Goal: Information Seeking & Learning: Check status

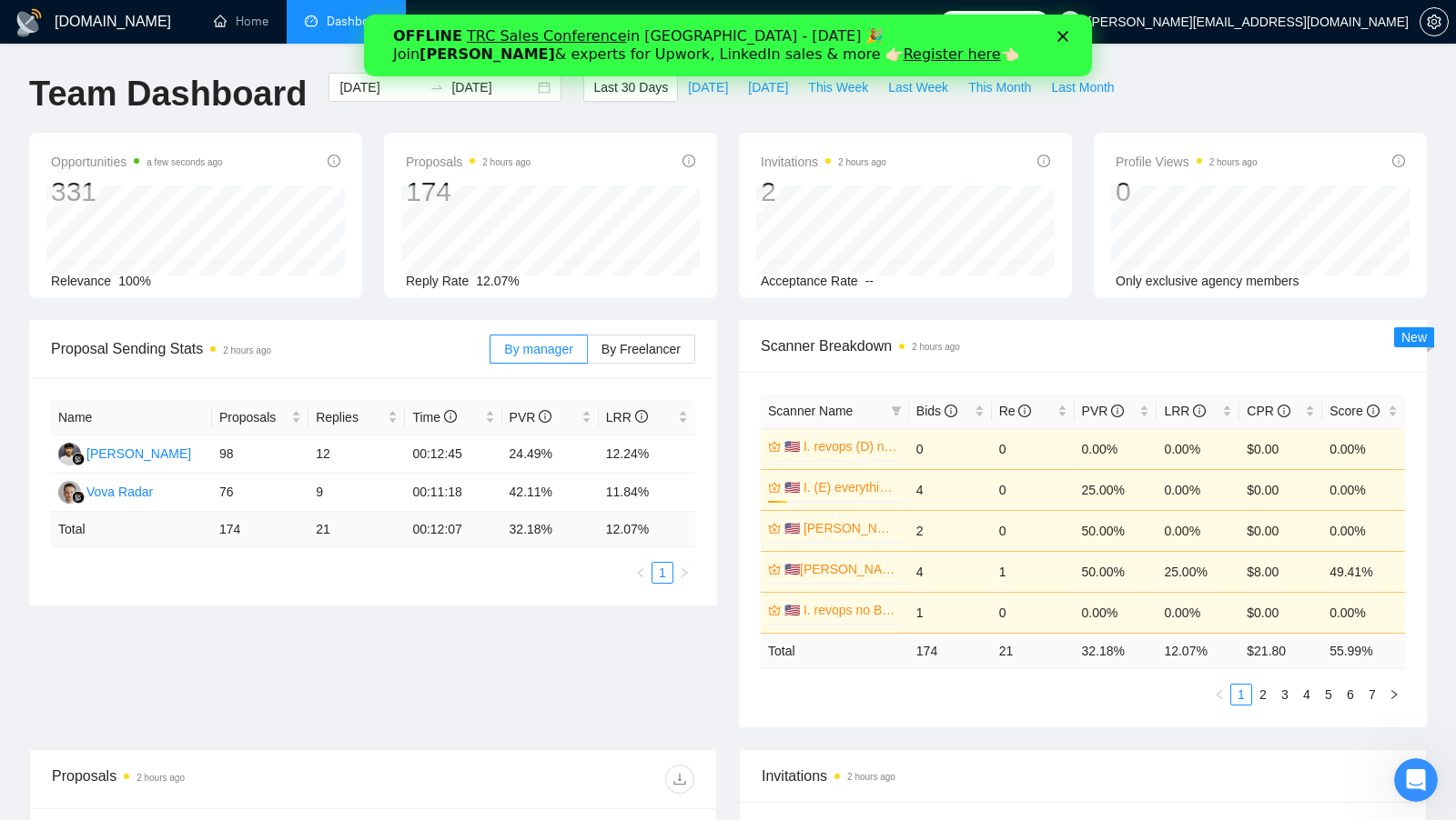
click at [1052, 39] on div "OFFLINE TRC Sales Conference in Kyiv - October 18 🎉 Join Tamara Levit & experts…" at bounding box center [728, 45] width 670 height 47
click at [1054, 44] on div "OFFLINE TRC Sales Conference in Kyiv - October 18 🎉 Join Tamara Levit & experts…" at bounding box center [728, 45] width 670 height 47
click at [1061, 43] on div "OFFLINE TRC Sales Conference in Kyiv - October 18 🎉 Join Tamara Levit & experts…" at bounding box center [728, 45] width 670 height 47
click at [1062, 38] on icon "Закрити" at bounding box center [1062, 35] width 11 height 11
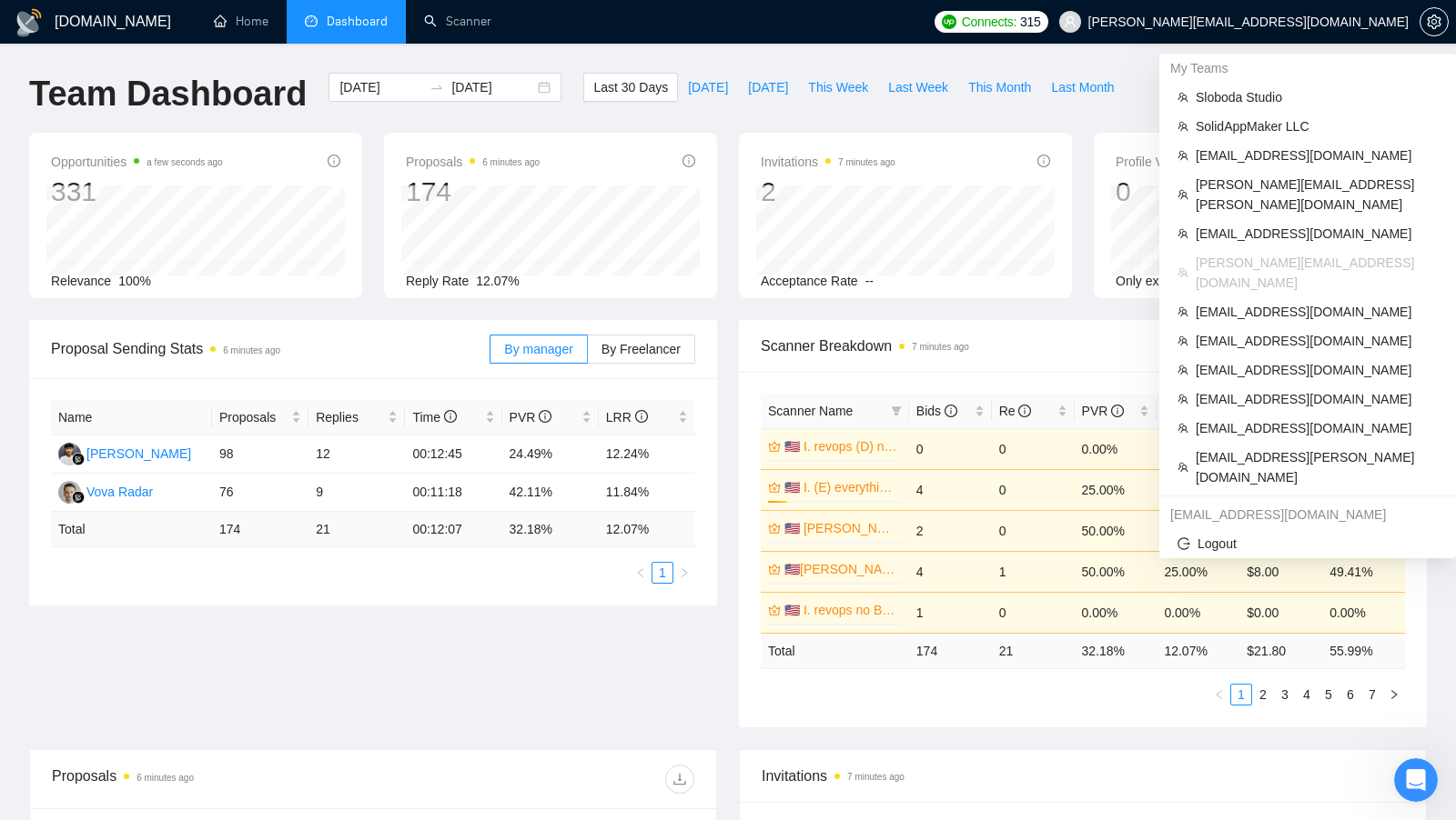
click at [997, 350] on span "Scanner Breakdown 7 minutes ago" at bounding box center [1083, 346] width 644 height 23
click at [1222, 360] on span "[EMAIL_ADDRESS][DOMAIN_NAME]" at bounding box center [1317, 370] width 243 height 20
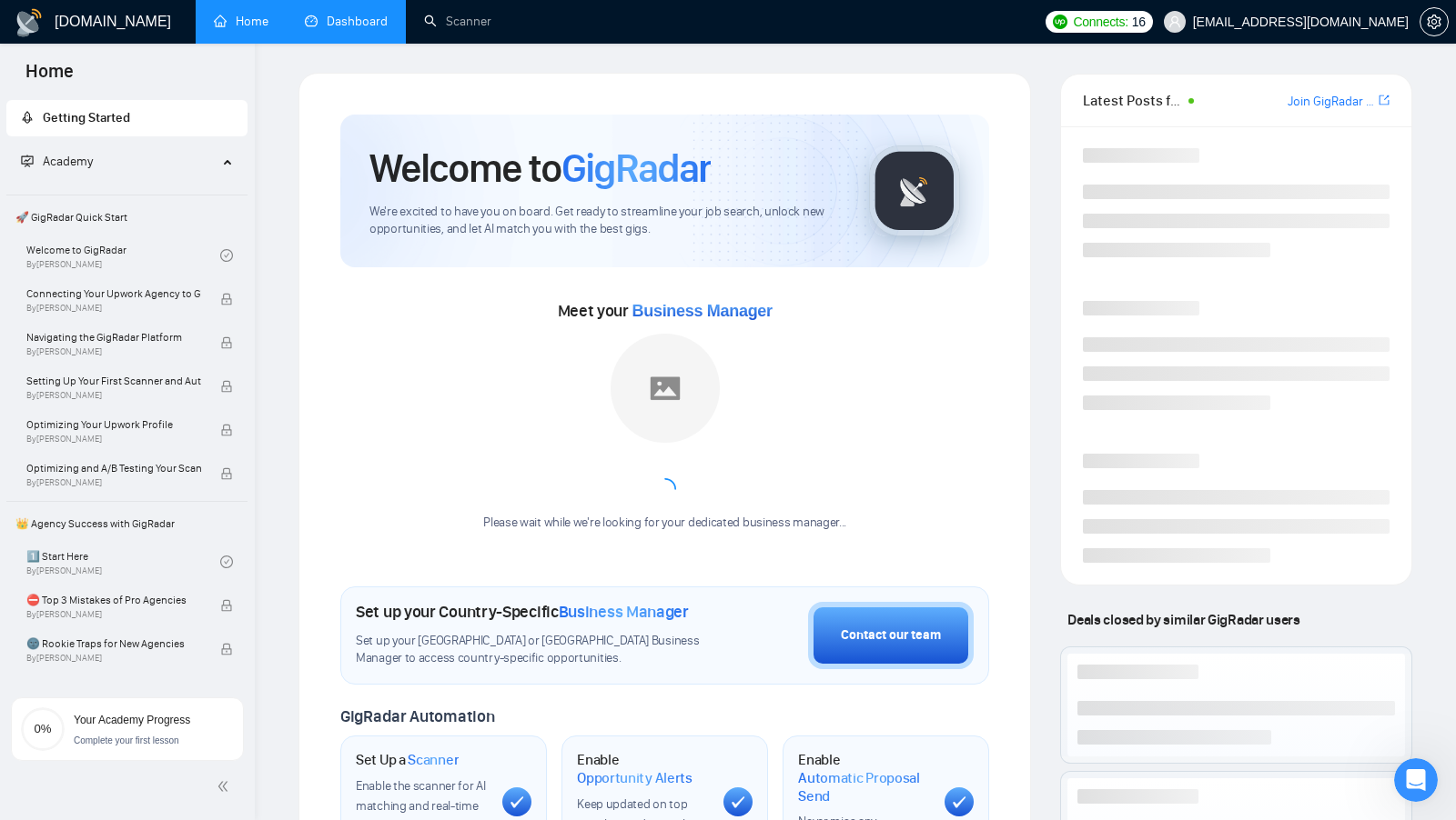
click at [352, 29] on link "Dashboard" at bounding box center [346, 21] width 82 height 15
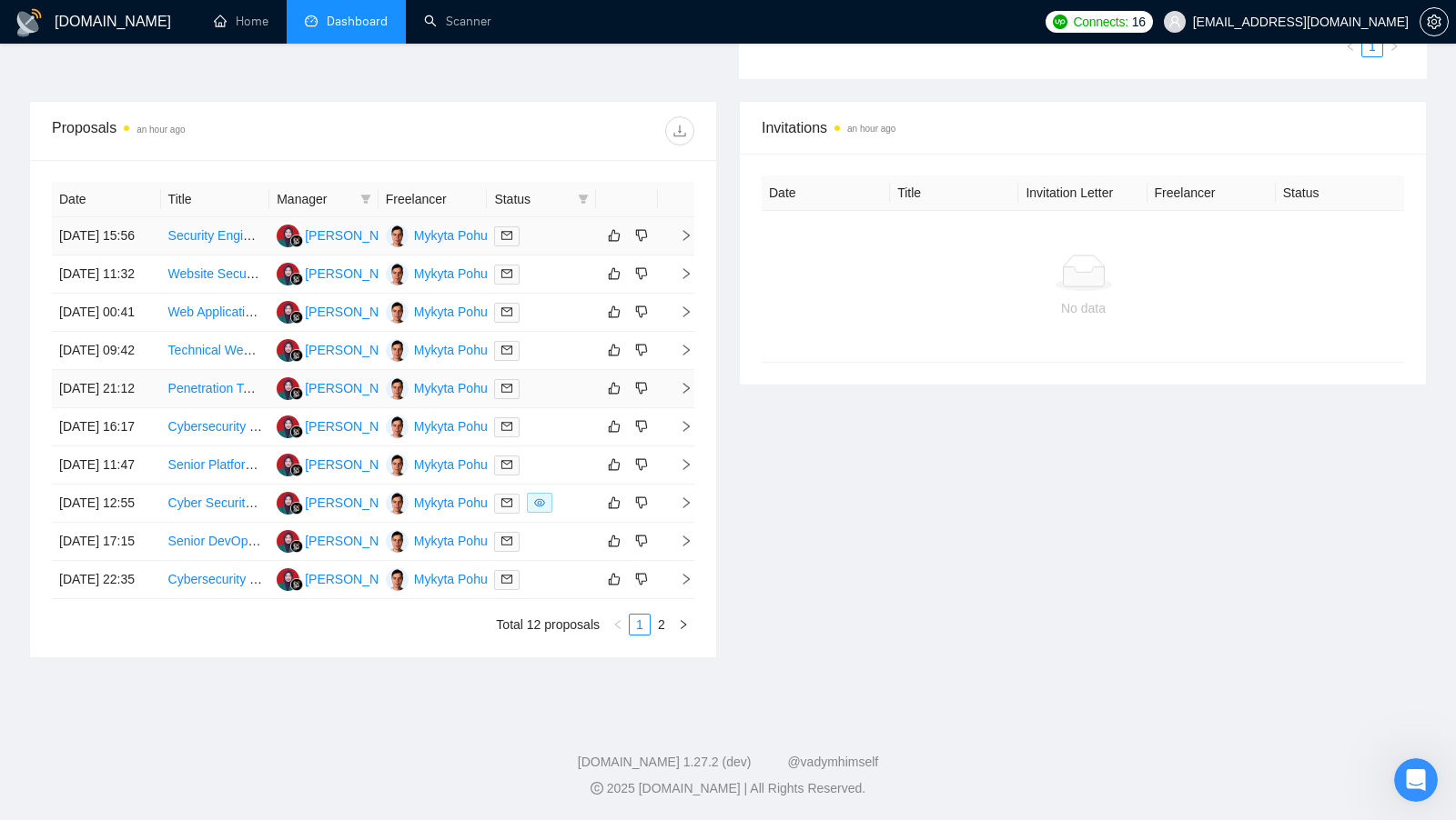
scroll to position [614, 0]
click at [565, 513] on div at bounding box center [542, 504] width 95 height 21
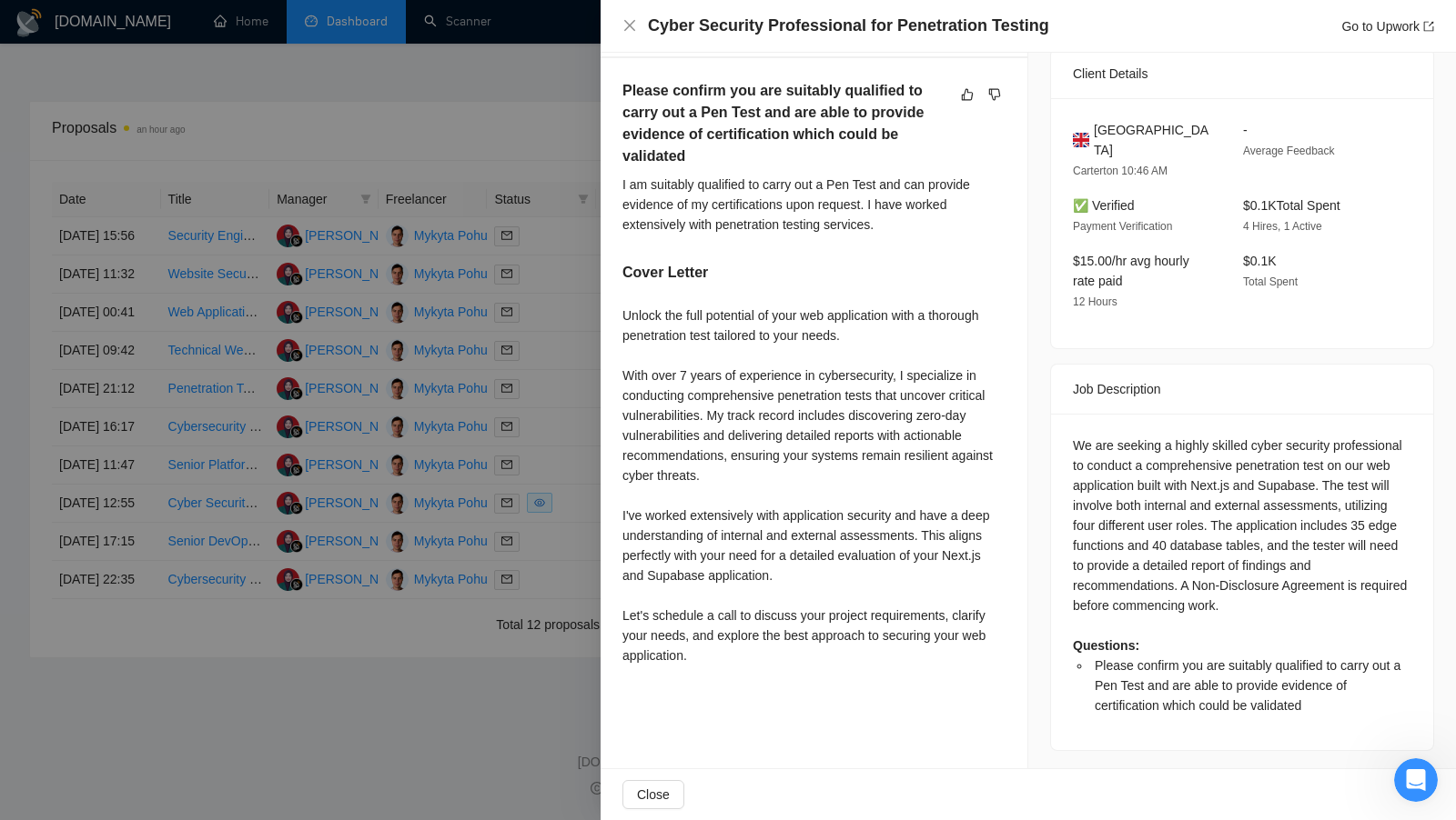
scroll to position [577, 0]
click at [587, 483] on div at bounding box center [728, 410] width 1456 height 820
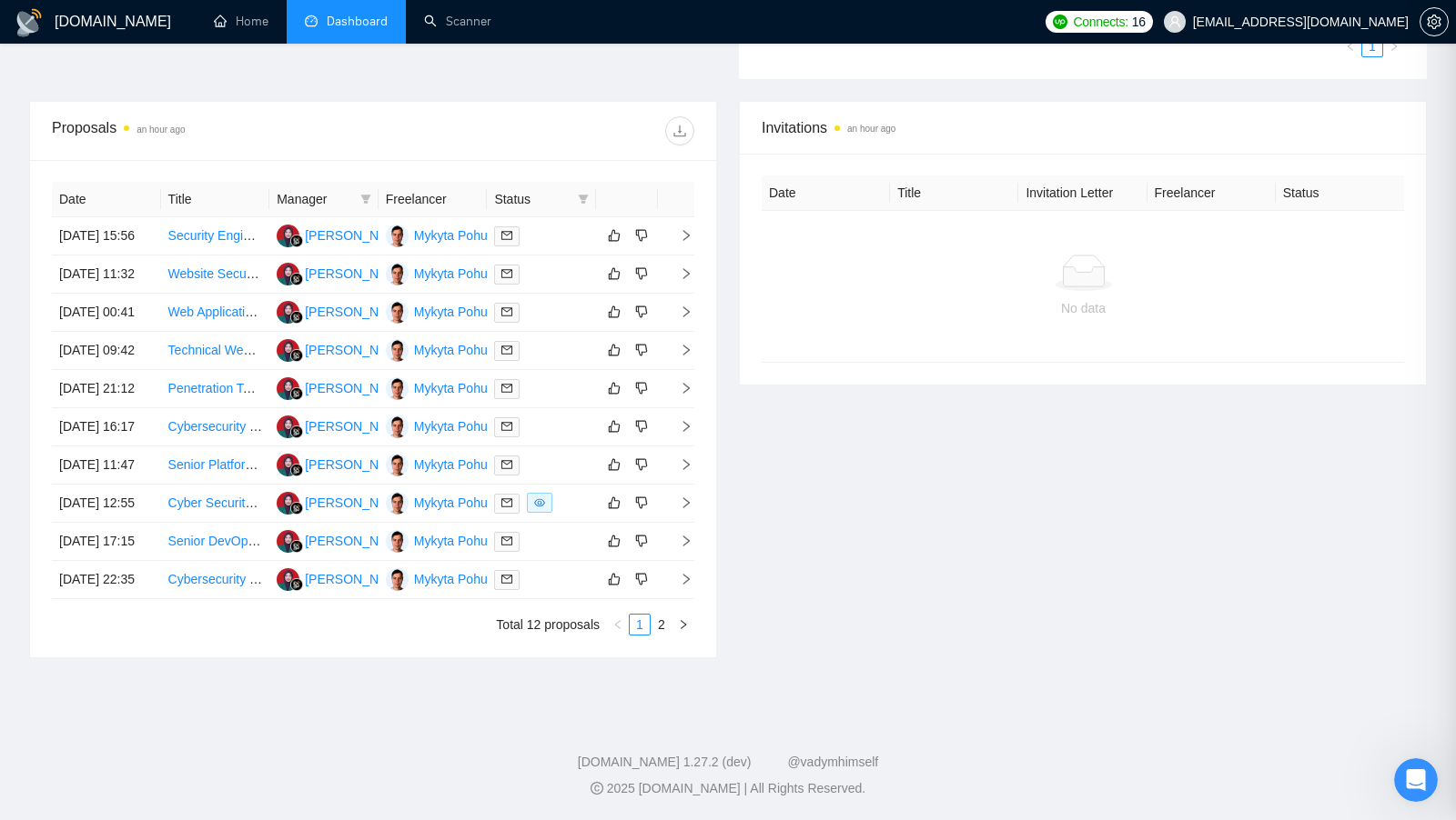
scroll to position [551, 0]
click at [468, 320] on div "Mykyta Pohurzhelskyi" at bounding box center [475, 311] width 123 height 20
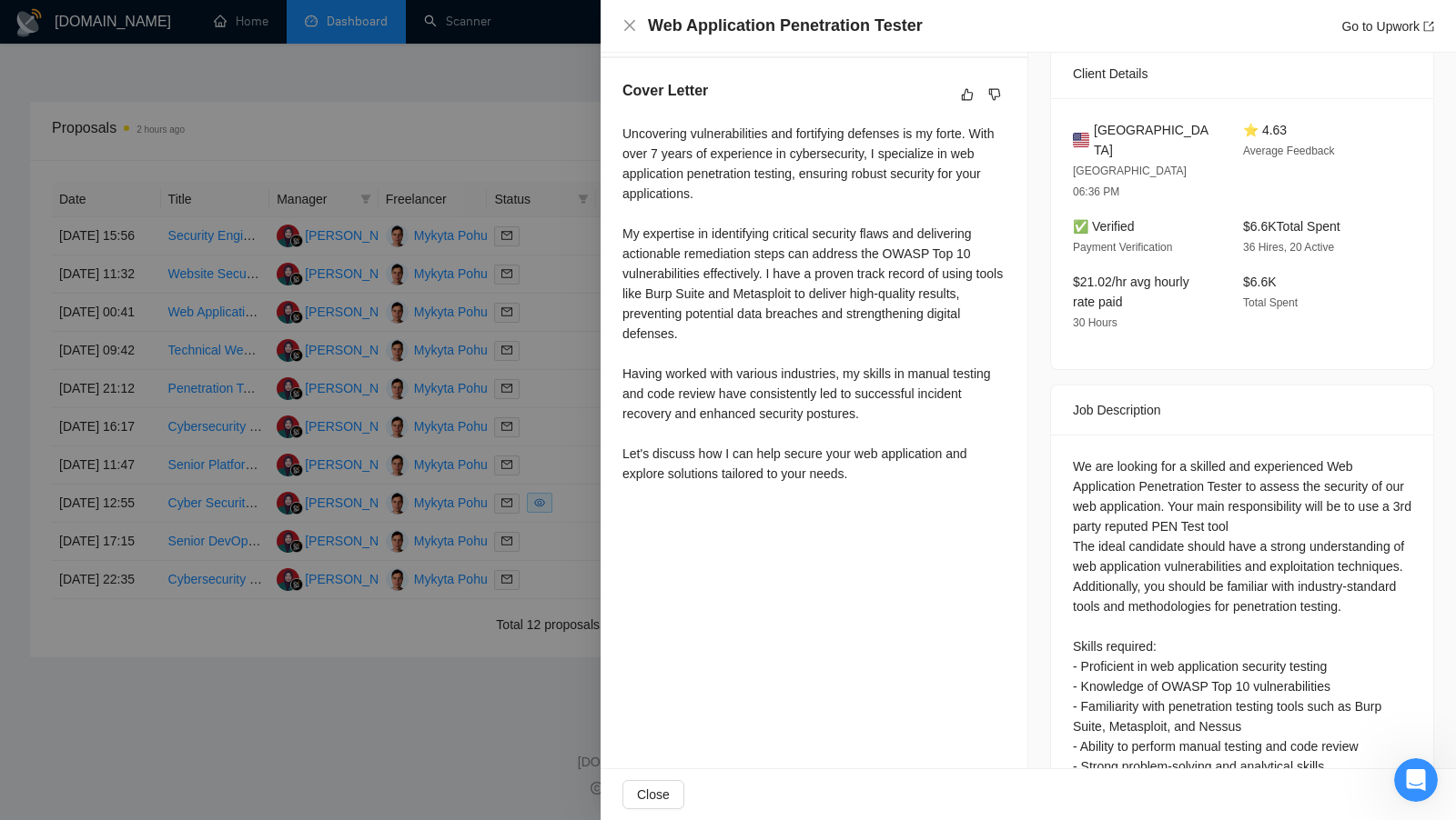
click at [583, 87] on div at bounding box center [728, 410] width 1456 height 820
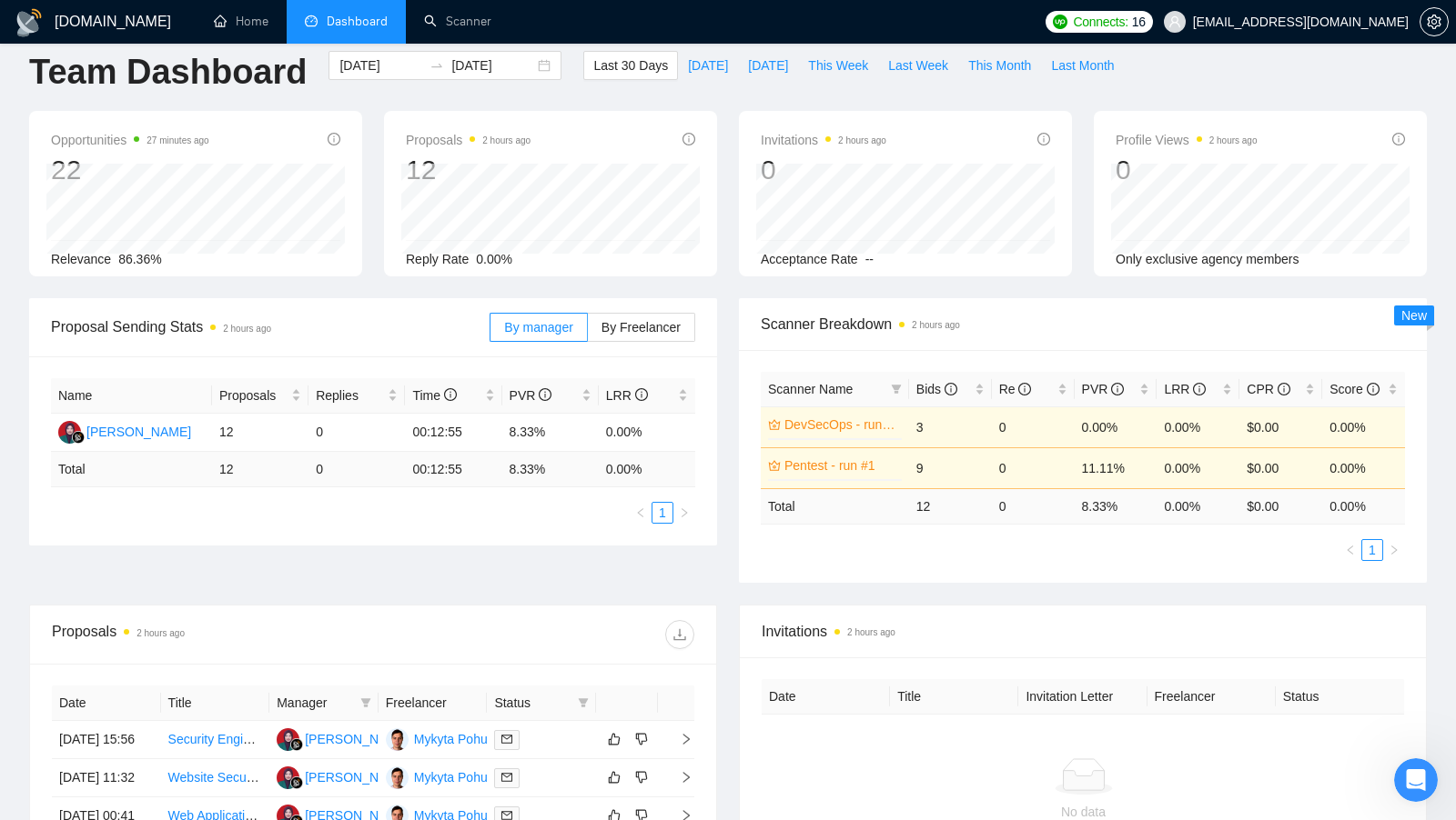
scroll to position [0, 0]
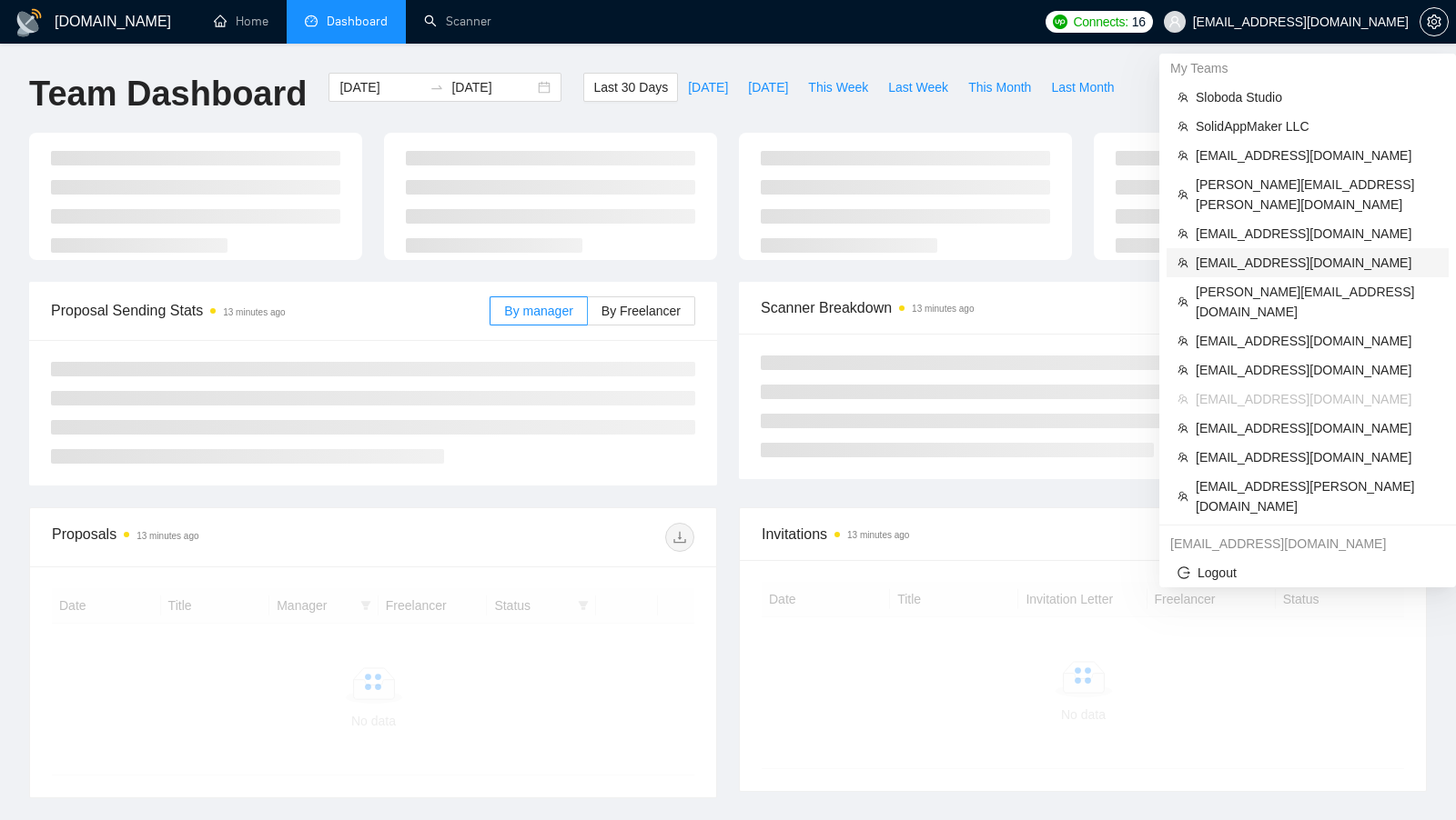
scroll to position [71, 0]
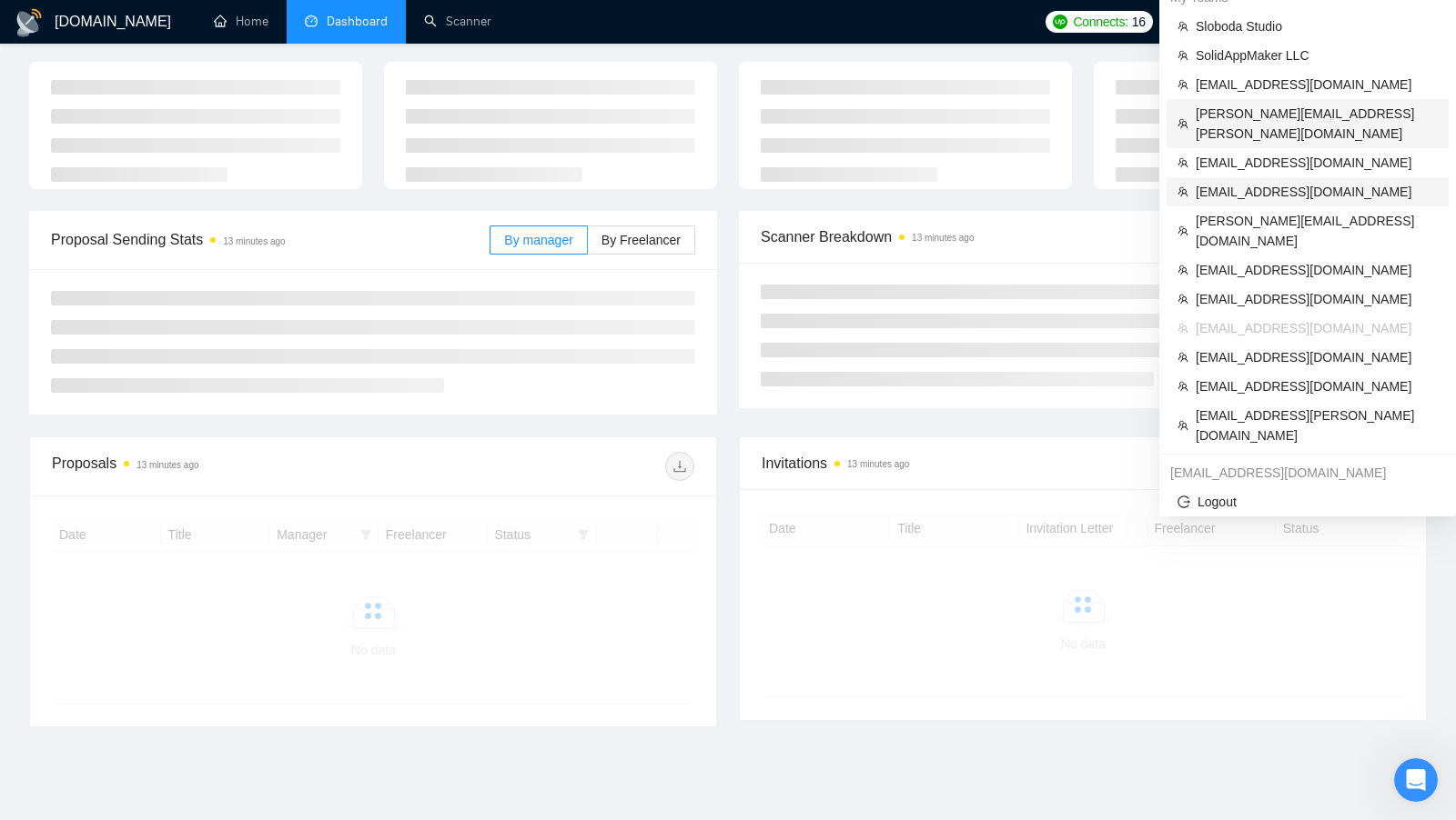
click at [1278, 182] on span "[EMAIL_ADDRESS][DOMAIN_NAME]" at bounding box center [1317, 192] width 243 height 20
click at [1278, 99] on li "[EMAIL_ADDRESS][DOMAIN_NAME]" at bounding box center [1307, 84] width 282 height 29
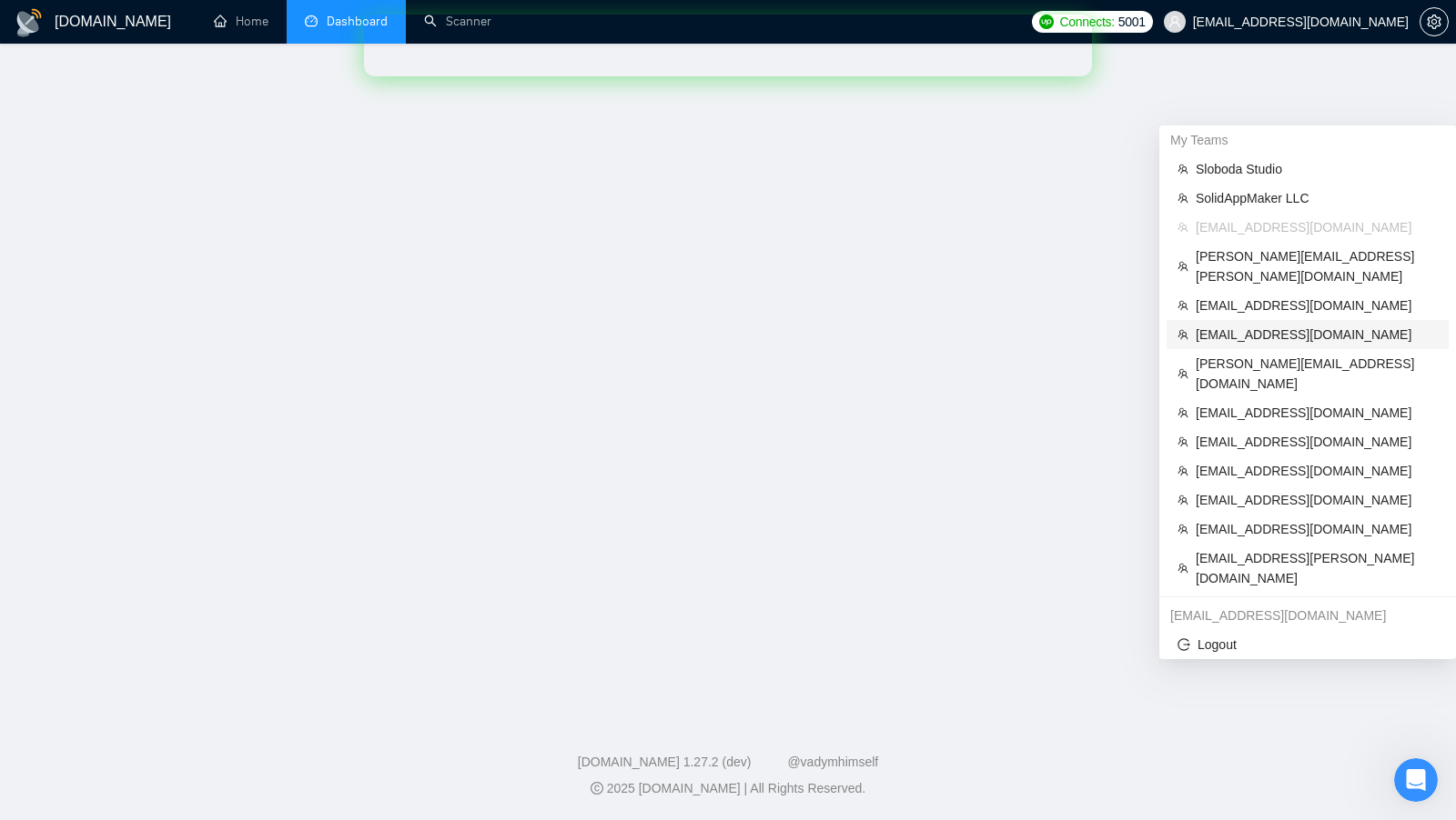
click at [1236, 236] on ul "[PERSON_NAME] Studio SolidAppMaker LLC [EMAIL_ADDRESS][DOMAIN_NAME] [PERSON_NAM…" at bounding box center [1307, 374] width 282 height 439
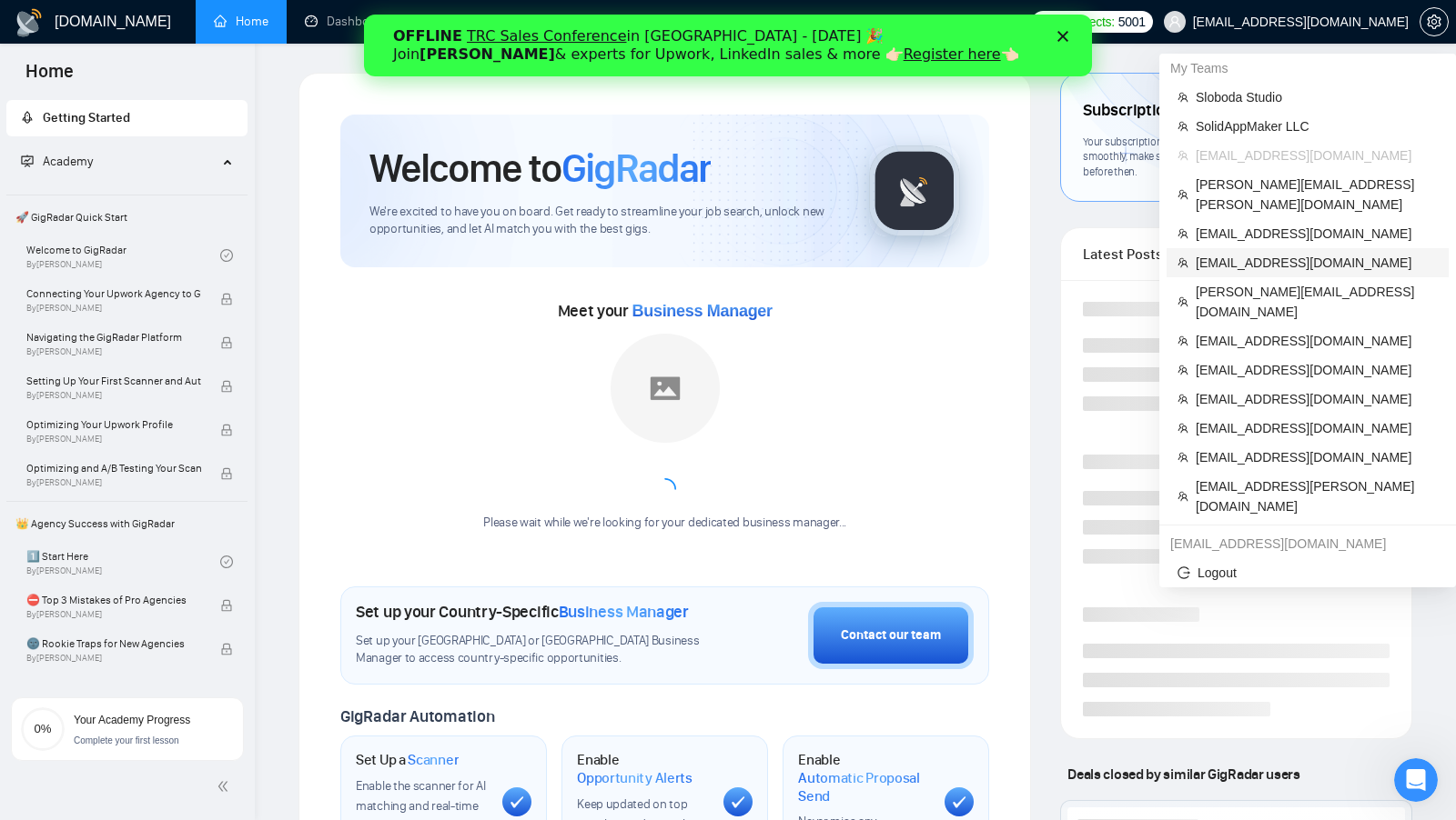
click at [1260, 253] on span "[EMAIL_ADDRESS][DOMAIN_NAME]" at bounding box center [1317, 262] width 243 height 20
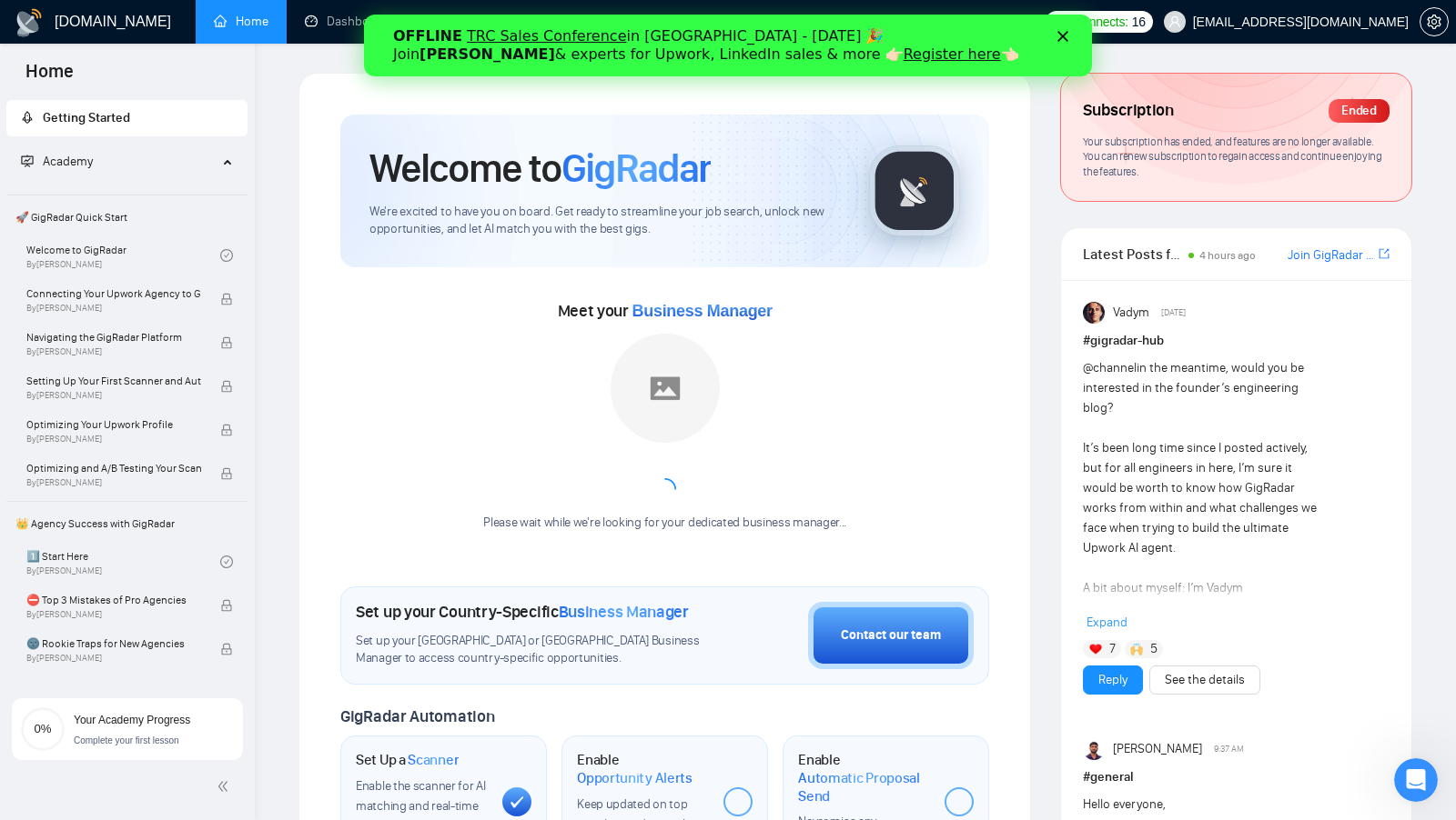
click at [1056, 37] on icon "Закрити" at bounding box center [1061, 35] width 11 height 11
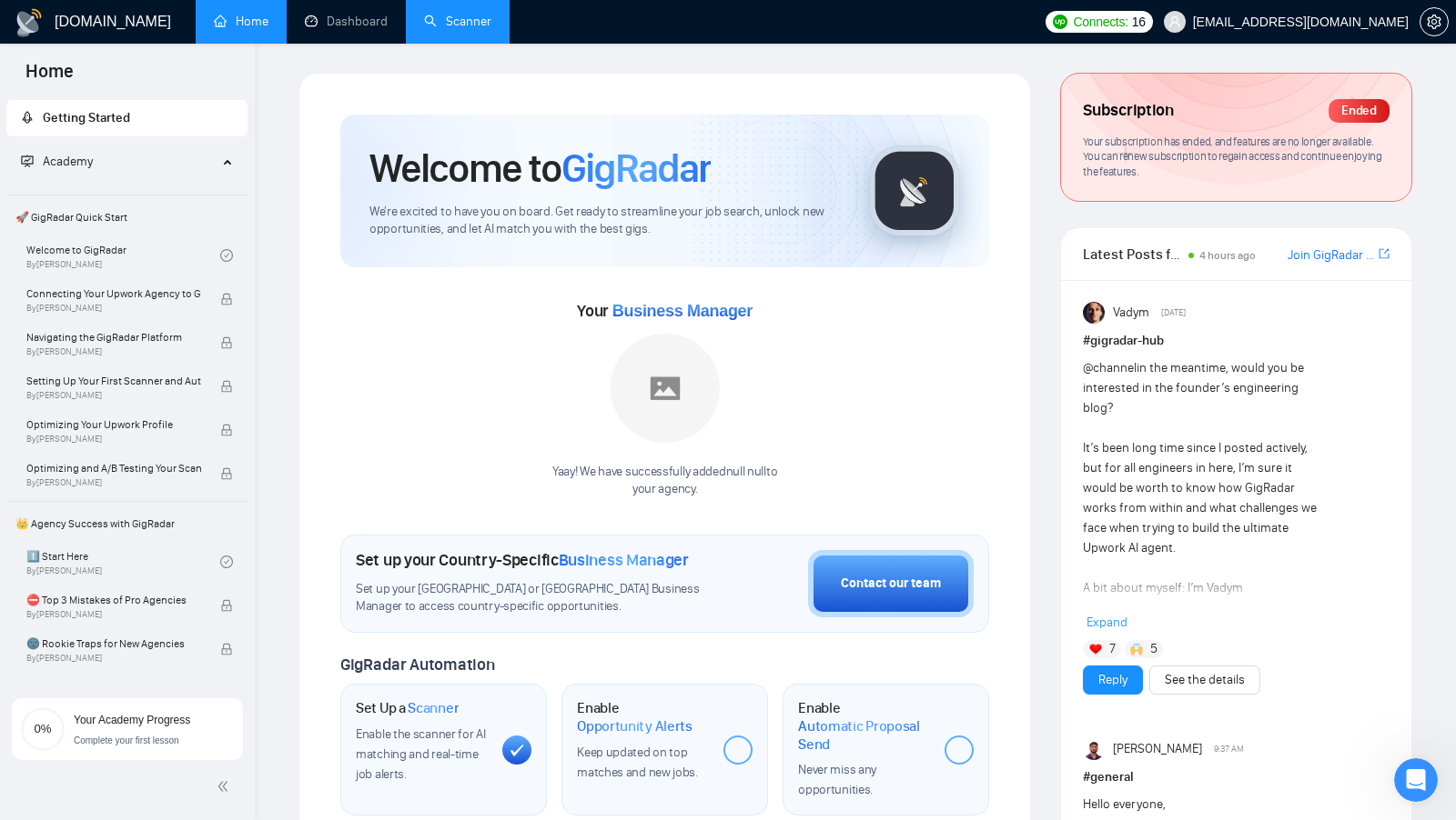
click at [478, 23] on link "Scanner" at bounding box center [457, 21] width 67 height 15
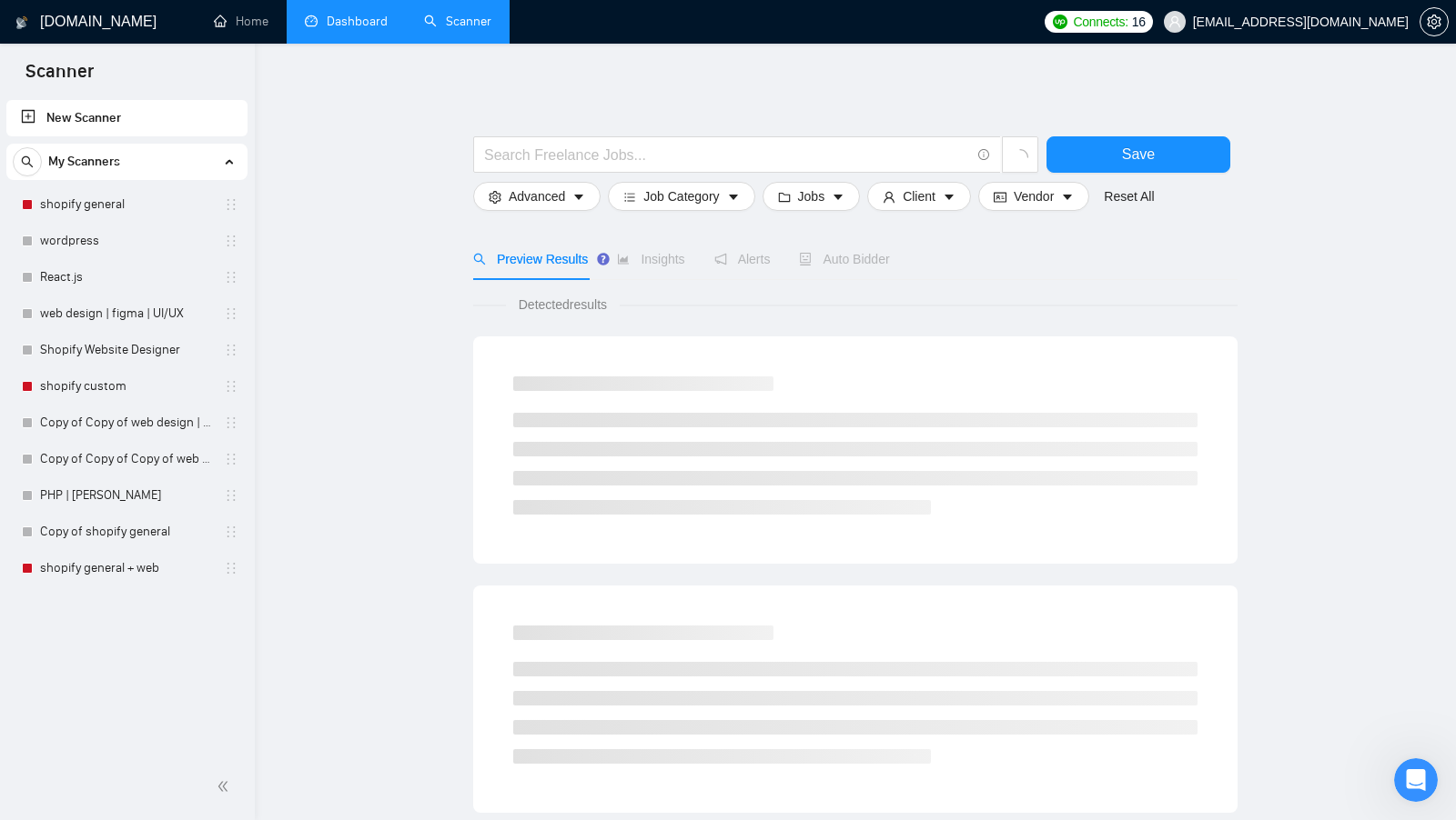
click at [362, 22] on link "Dashboard" at bounding box center [346, 21] width 82 height 15
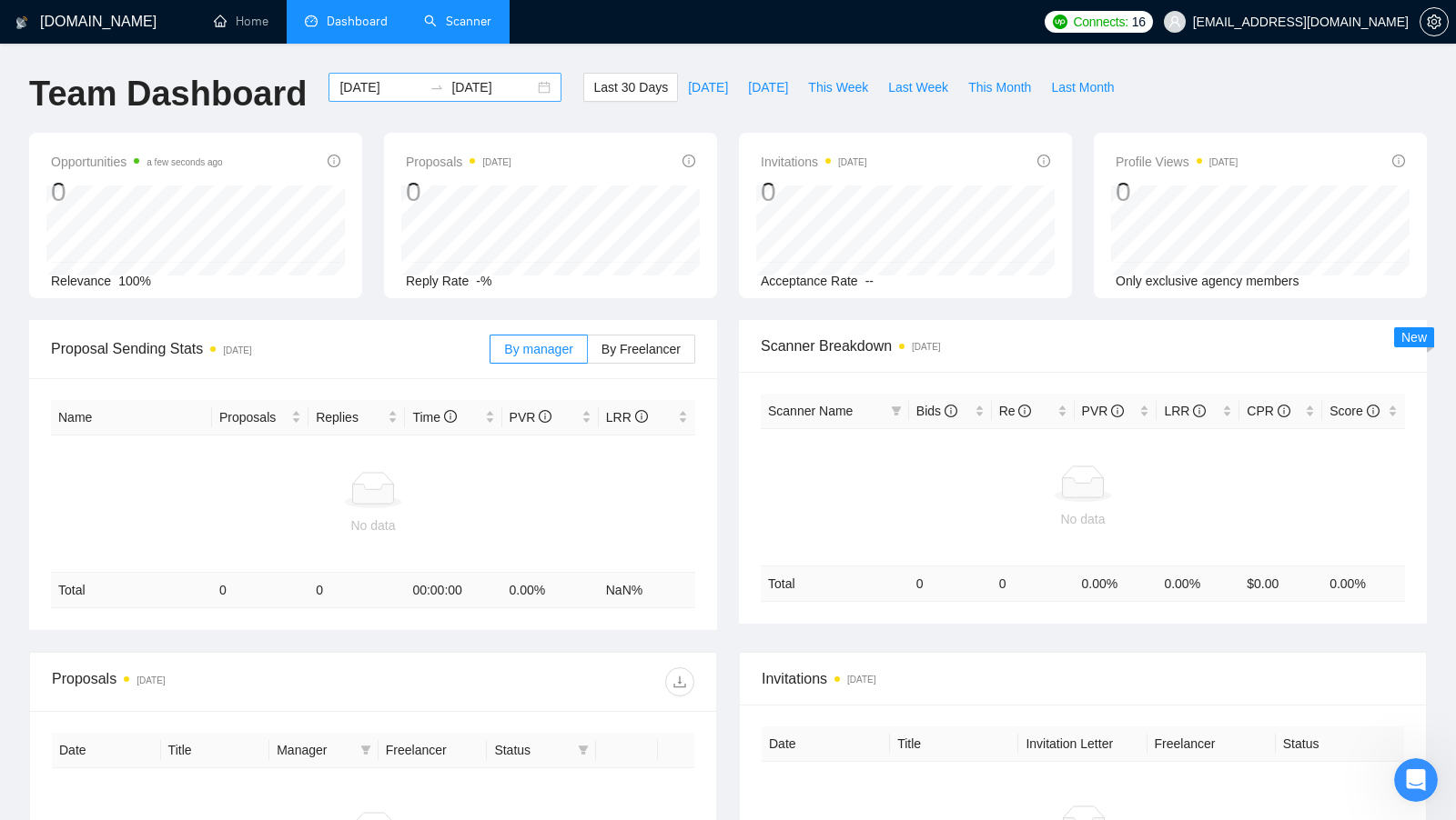
click at [527, 92] on div "[DATE] [DATE]" at bounding box center [445, 87] width 233 height 29
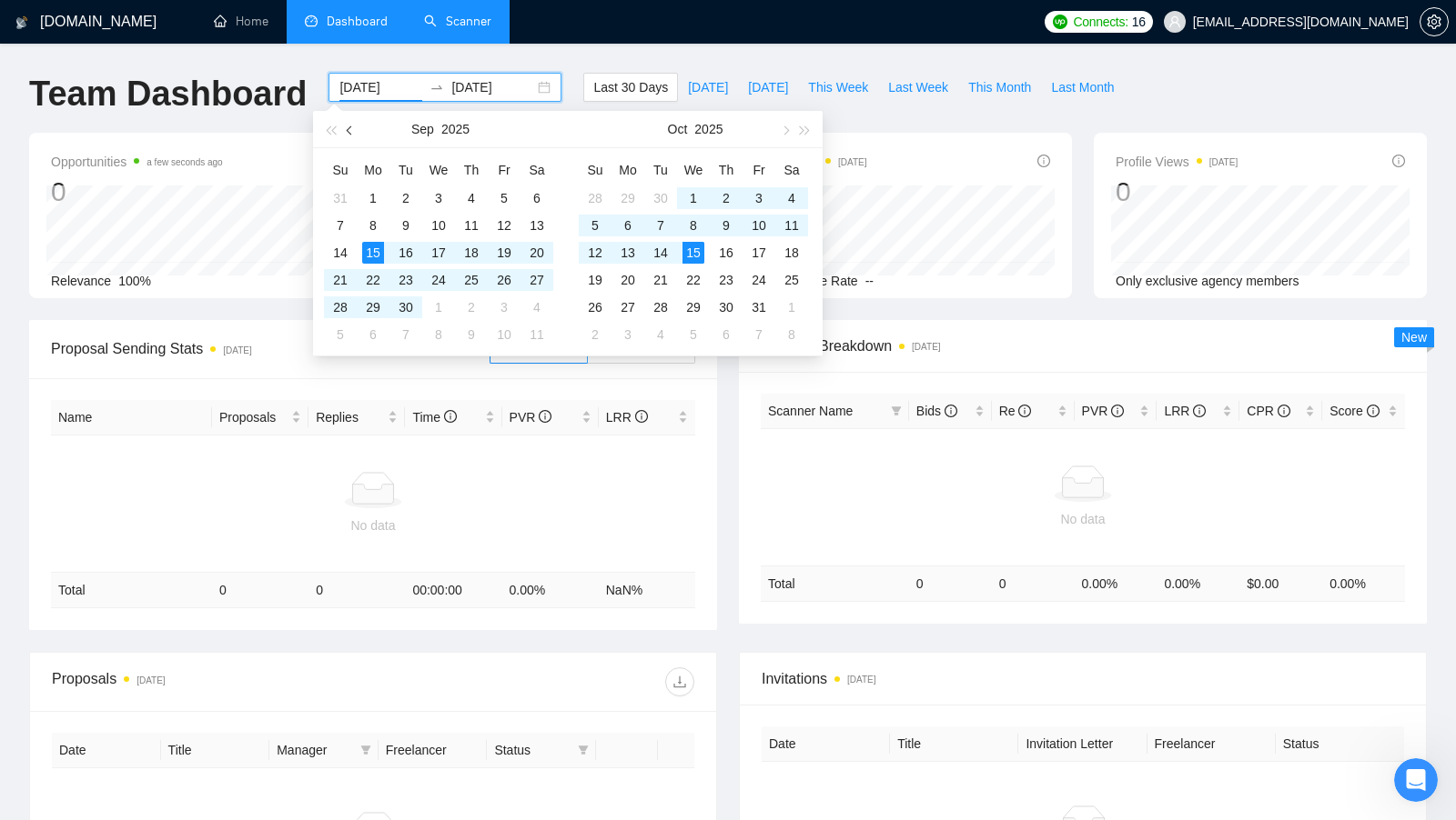
click at [356, 134] on button "button" at bounding box center [350, 129] width 20 height 36
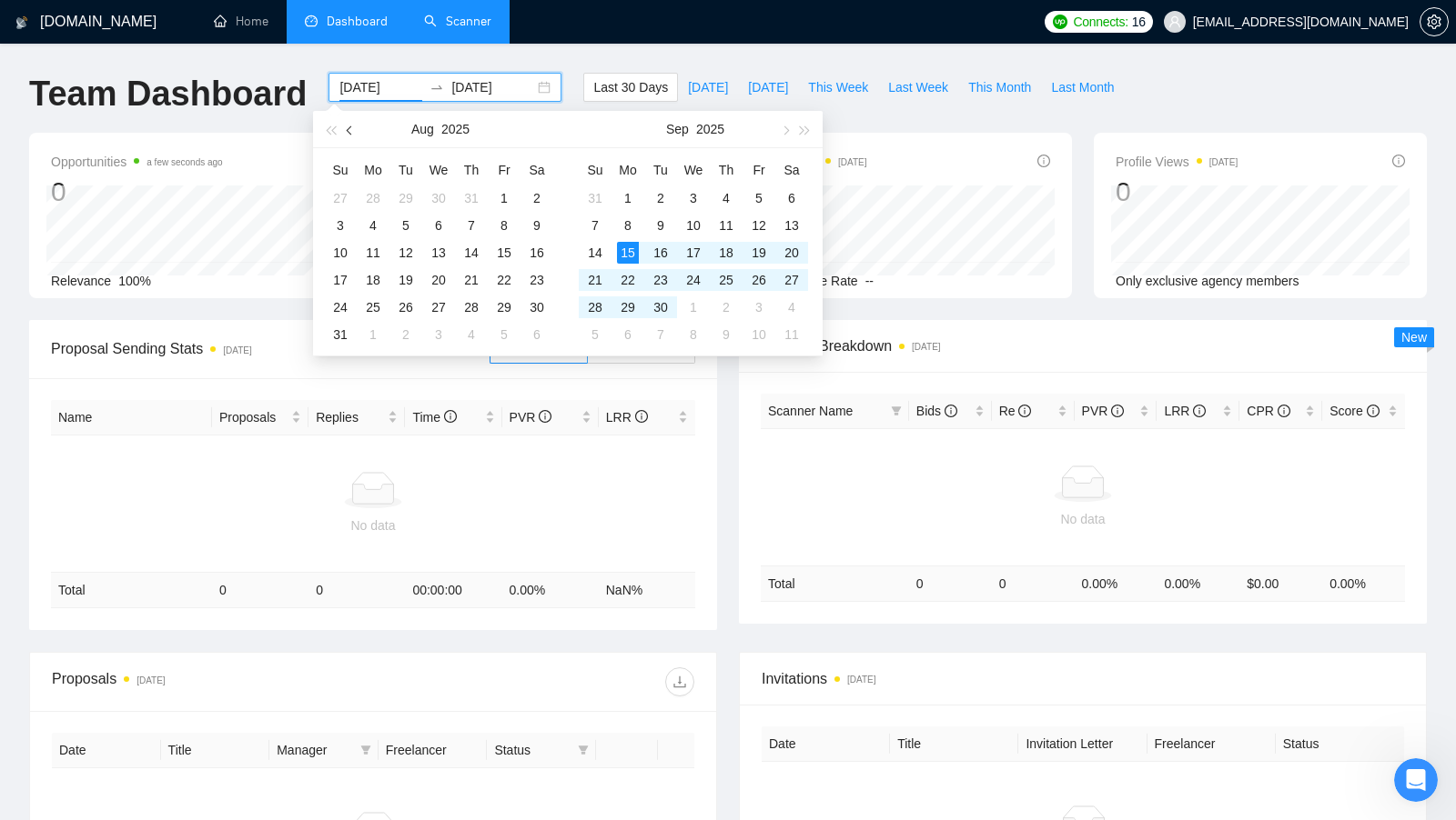
click at [356, 134] on button "button" at bounding box center [350, 129] width 20 height 36
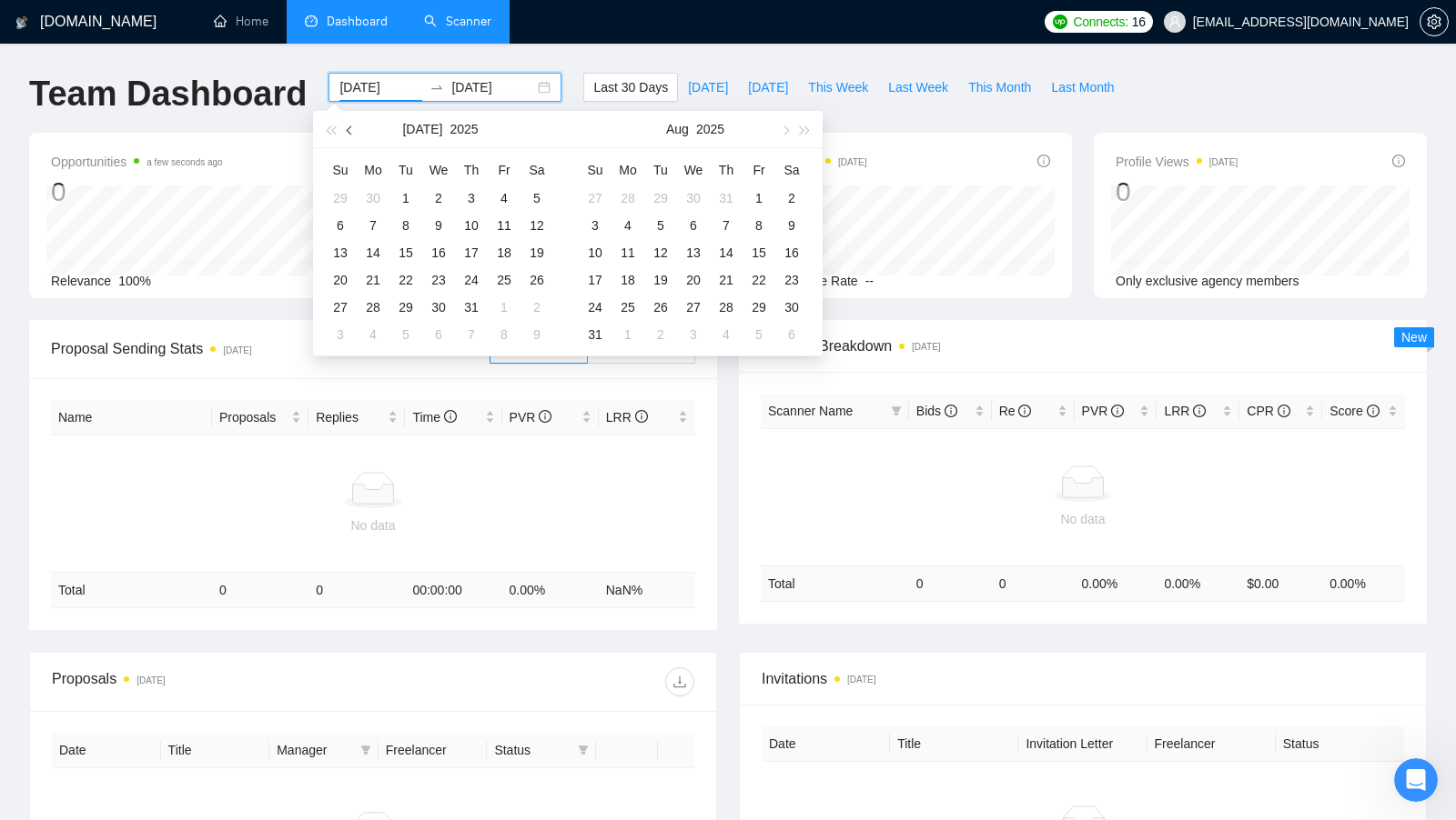
click at [356, 134] on button "button" at bounding box center [350, 129] width 20 height 36
type input "[DATE]"
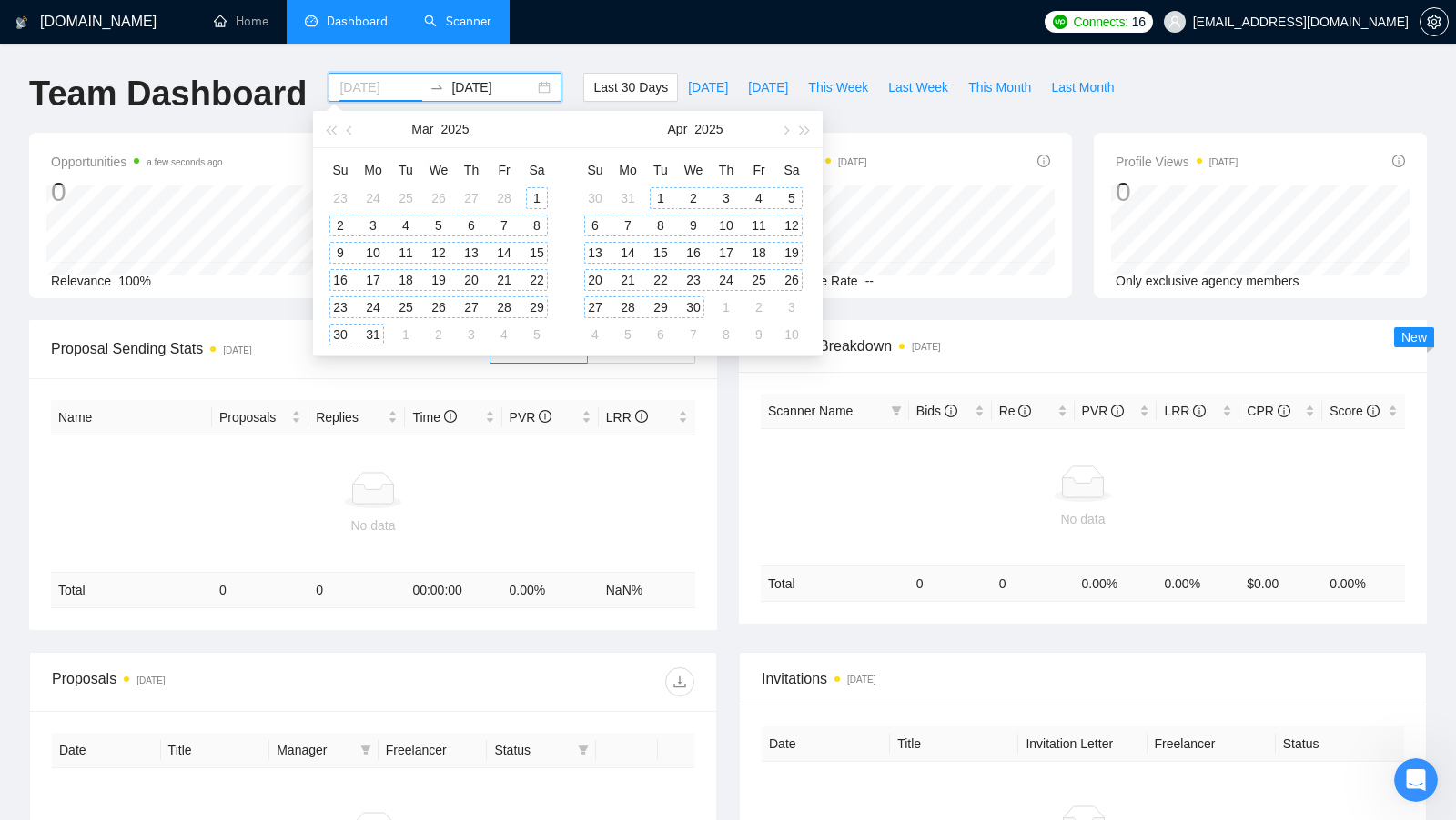
click at [532, 199] on div "1" at bounding box center [537, 198] width 22 height 22
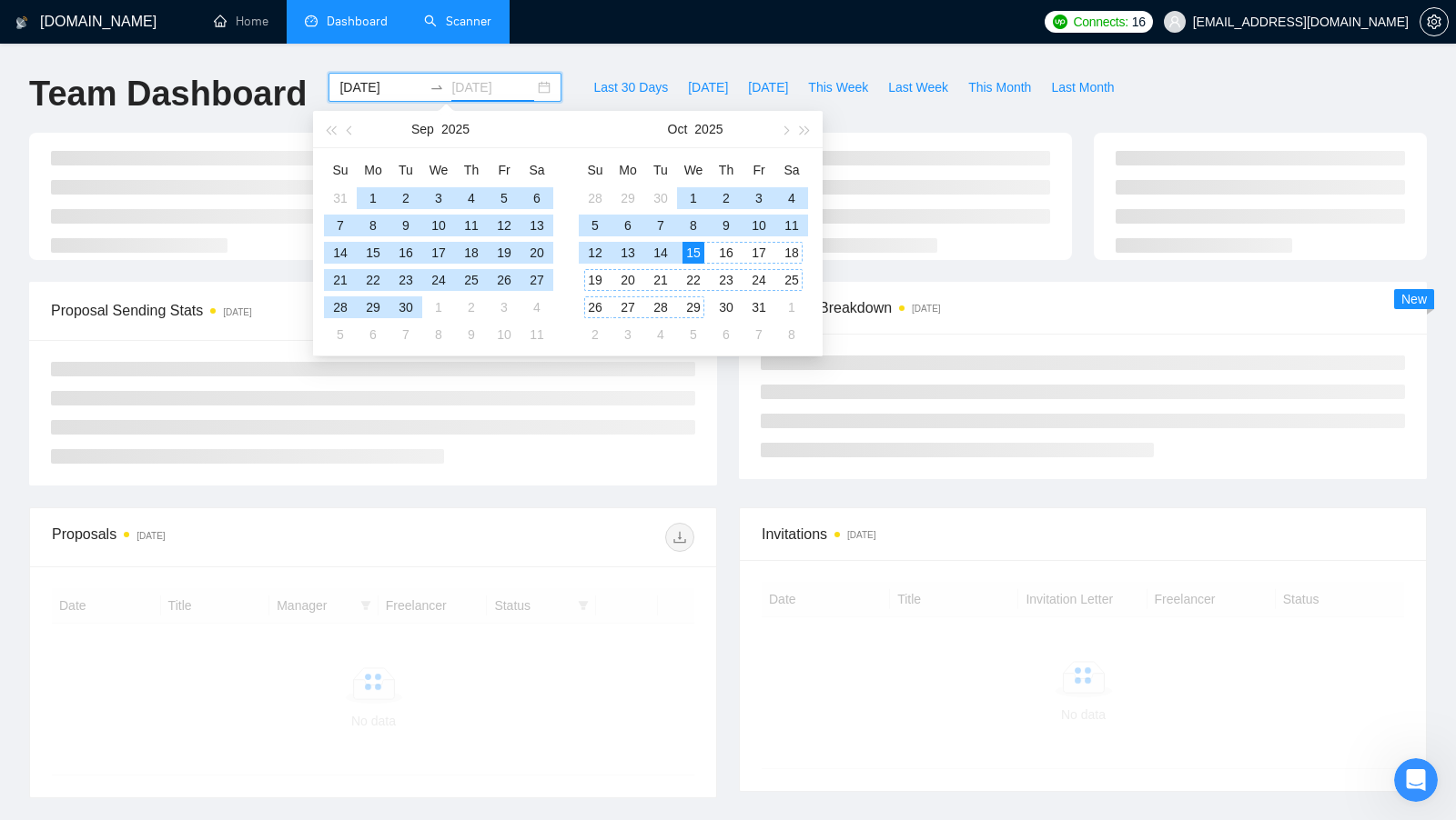
type input "[DATE]"
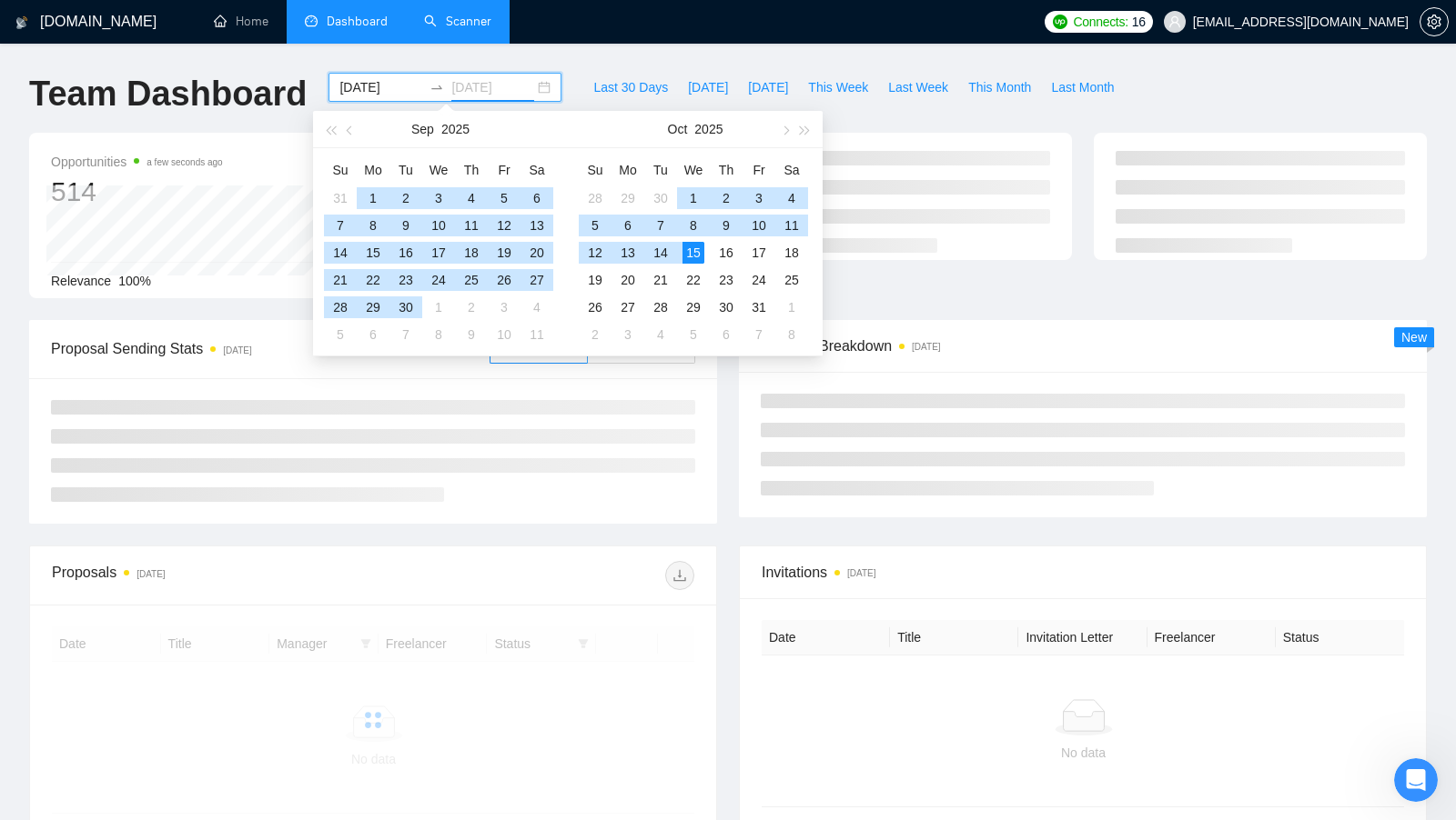
click at [690, 254] on div "15" at bounding box center [693, 253] width 22 height 22
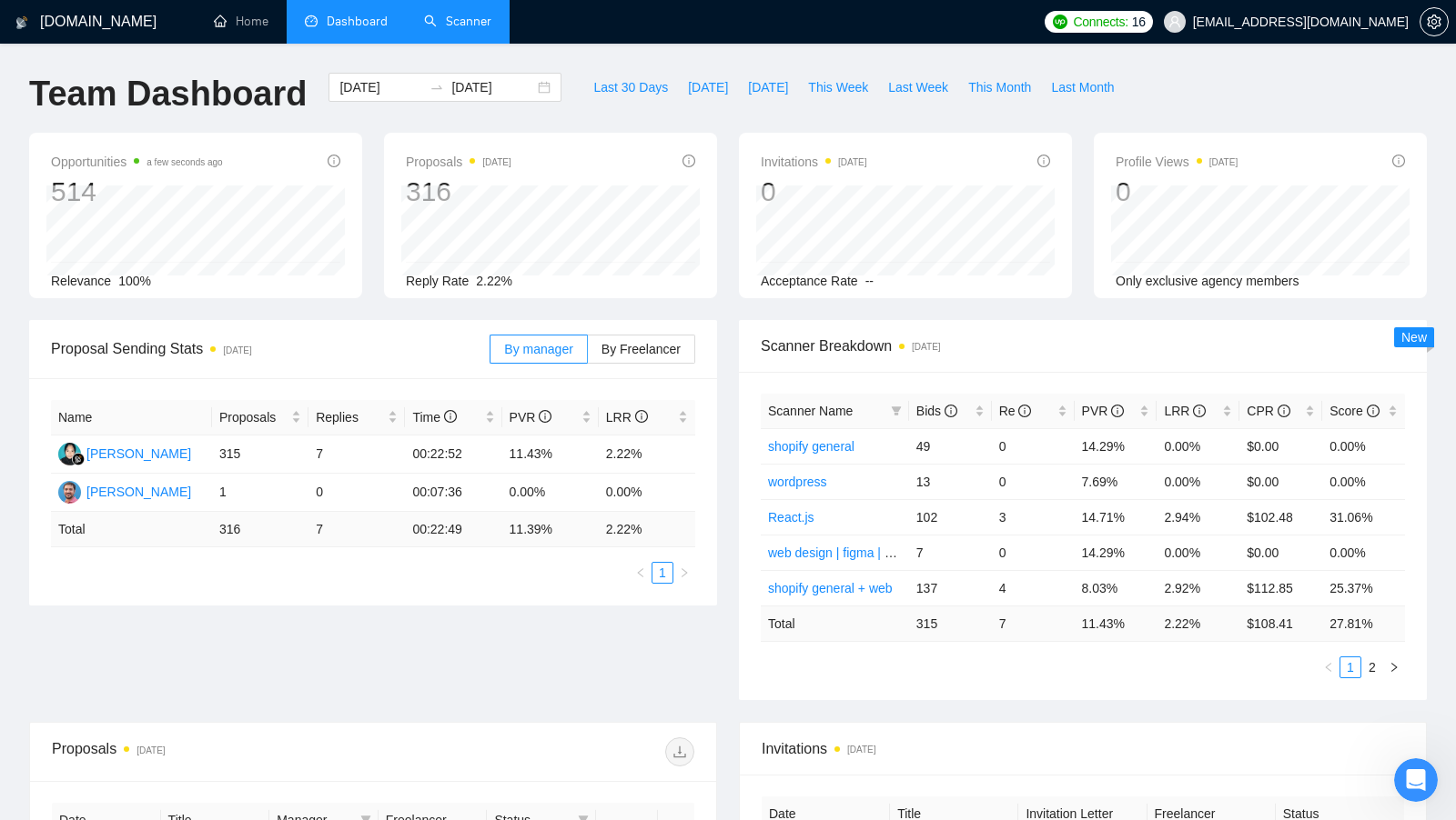
click at [728, 404] on div "Scanner Breakdown [DATE] Scanner Name Bids Re PVR LRR CPR Score shopify general…" at bounding box center [1083, 510] width 710 height 380
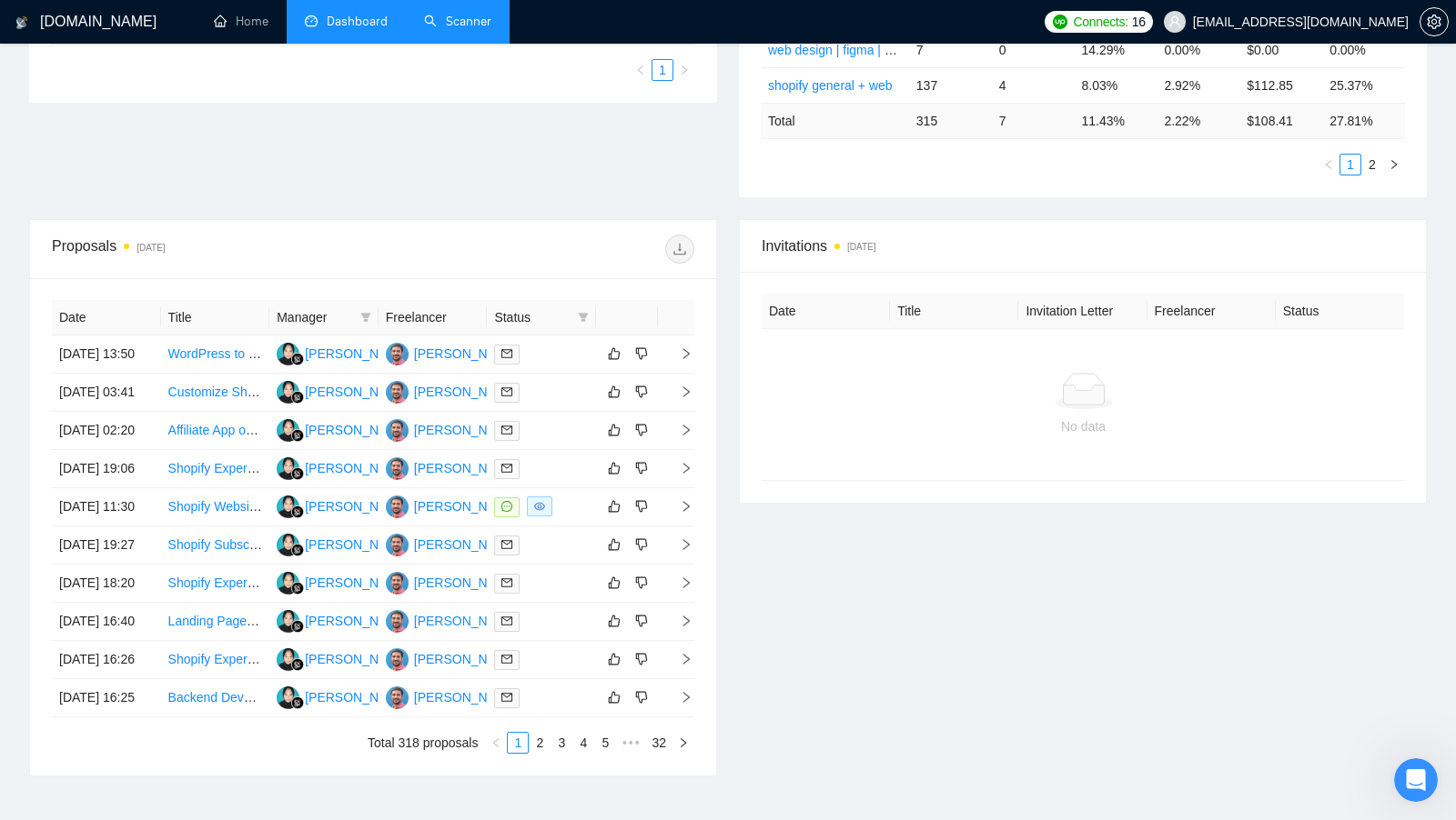
scroll to position [512, 0]
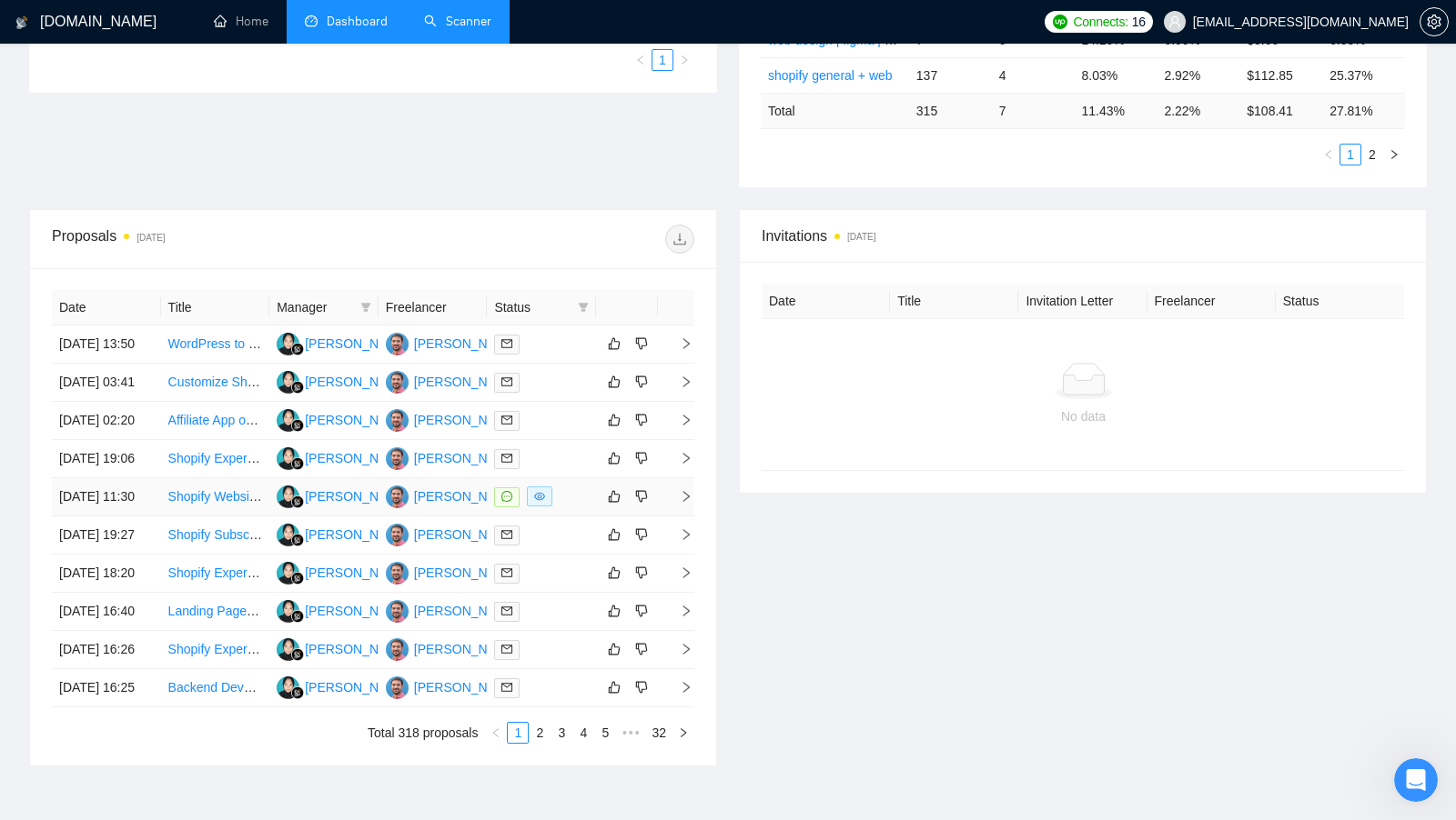
click at [578, 508] on div at bounding box center [542, 497] width 95 height 21
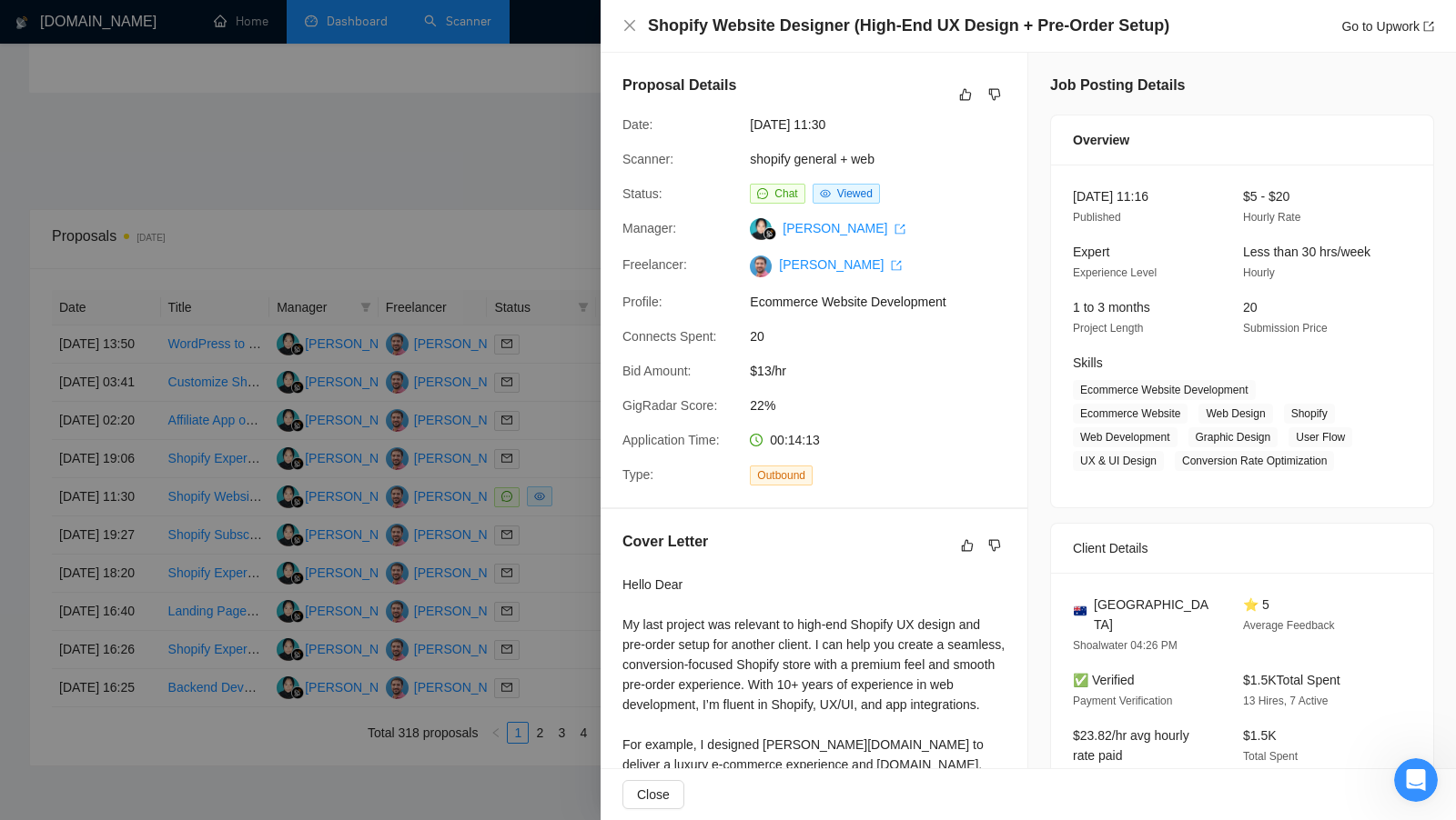
click at [384, 228] on div at bounding box center [728, 410] width 1456 height 820
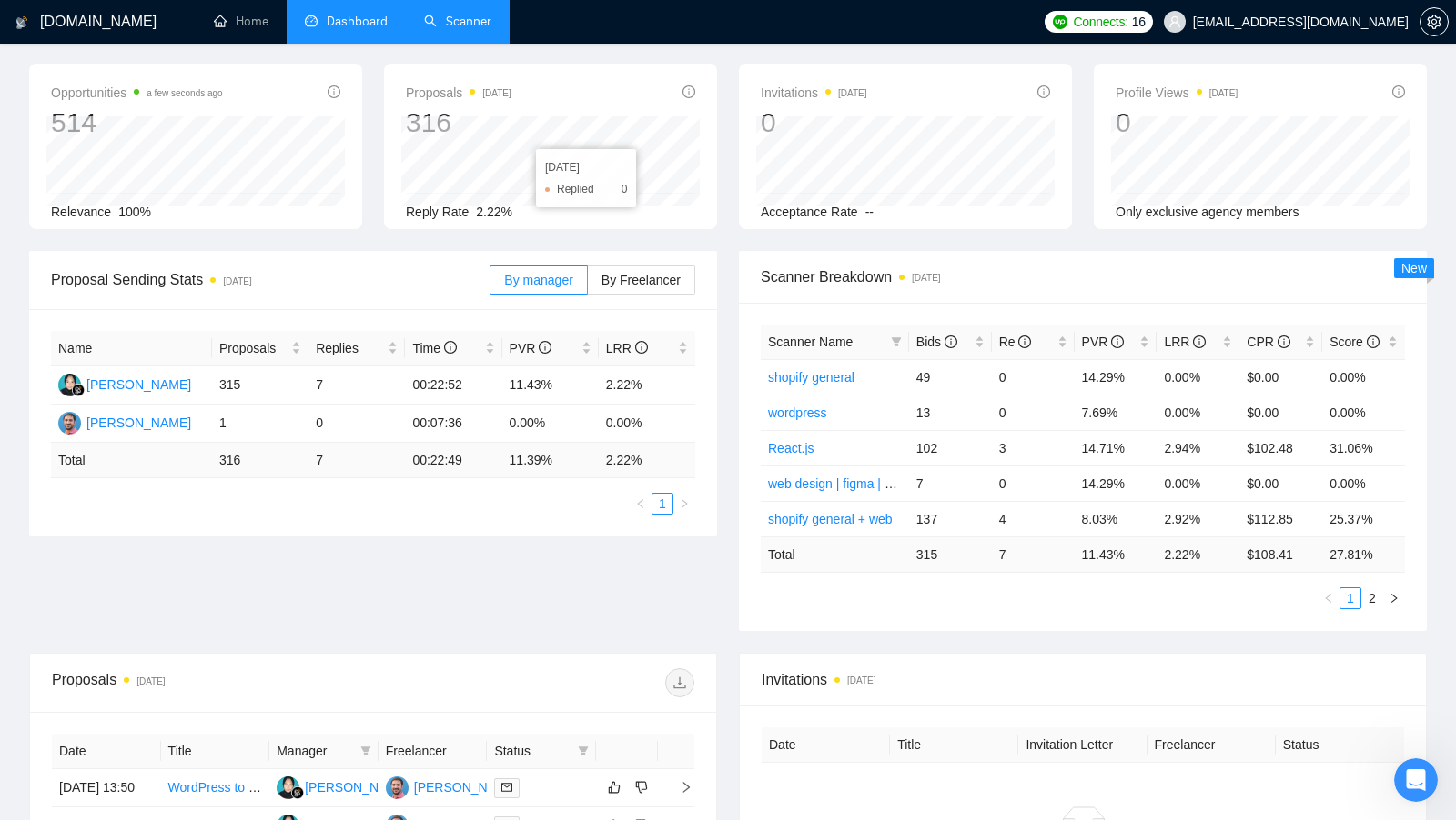
scroll to position [0, 0]
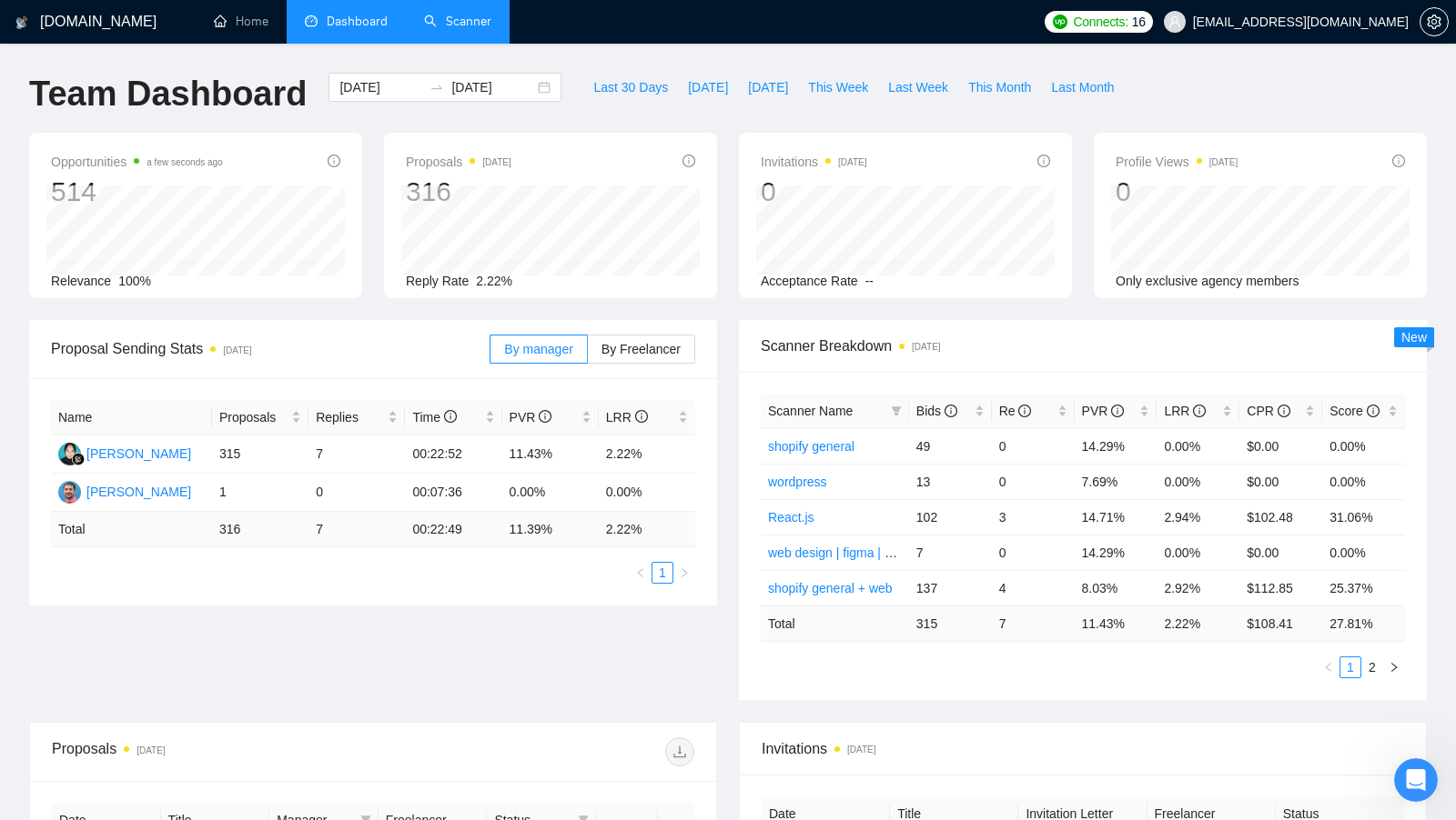
click at [714, 288] on div "Proposals [DATE] 316 [DATE] Replied 0 Reply Rate 2.22%" at bounding box center [550, 216] width 333 height 166
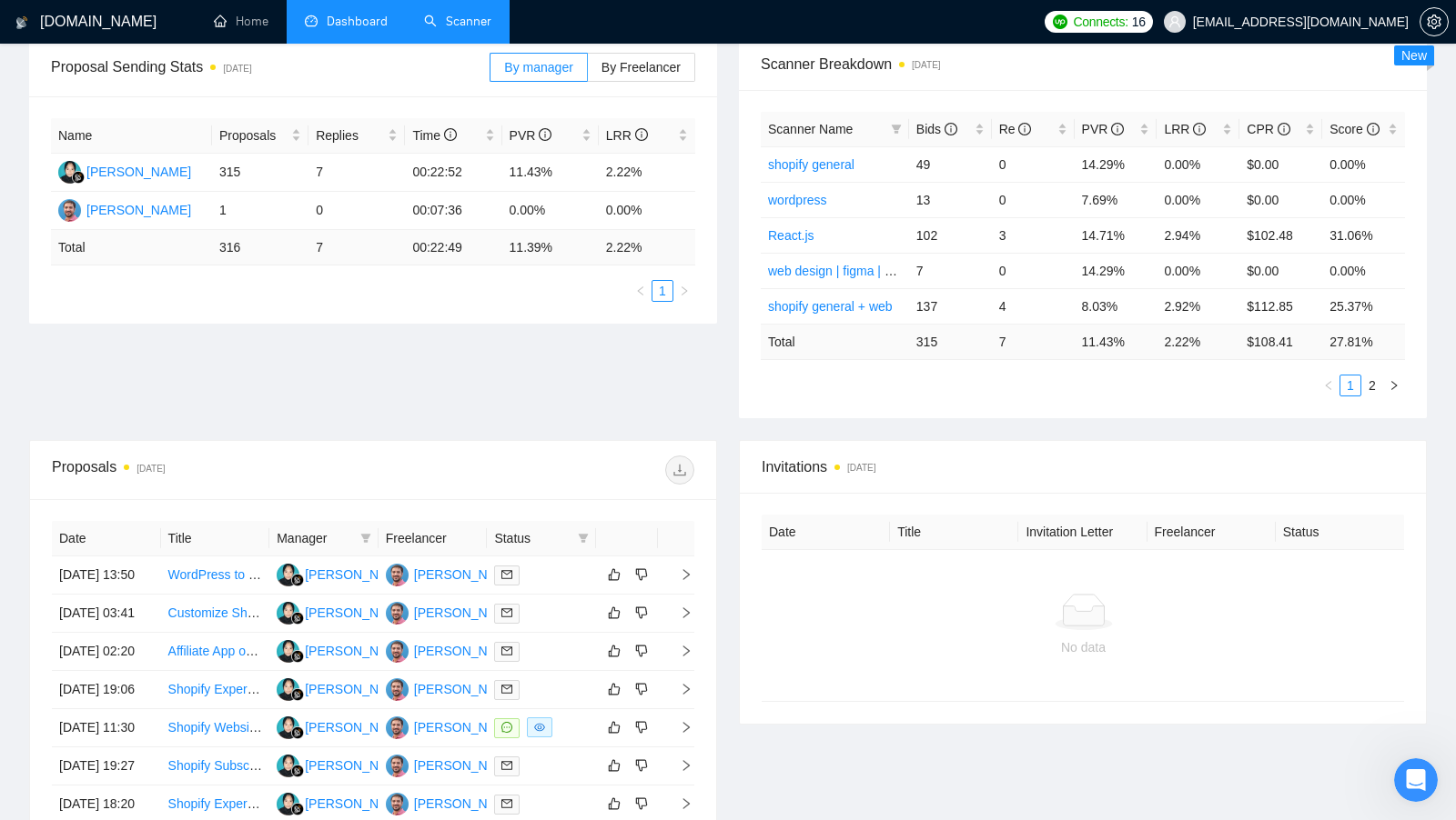
scroll to position [329, 0]
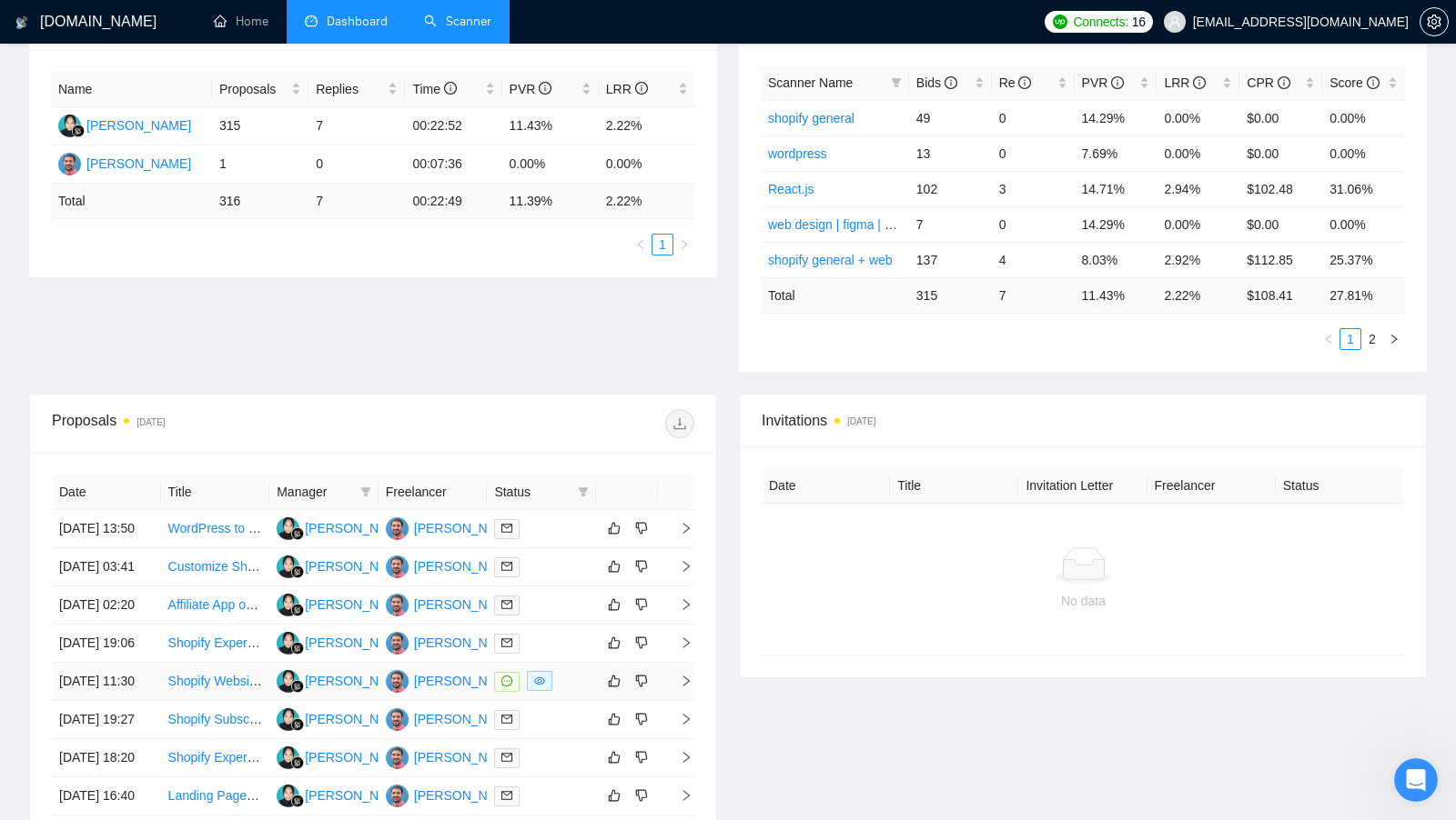
click at [565, 701] on td at bounding box center [542, 682] width 109 height 38
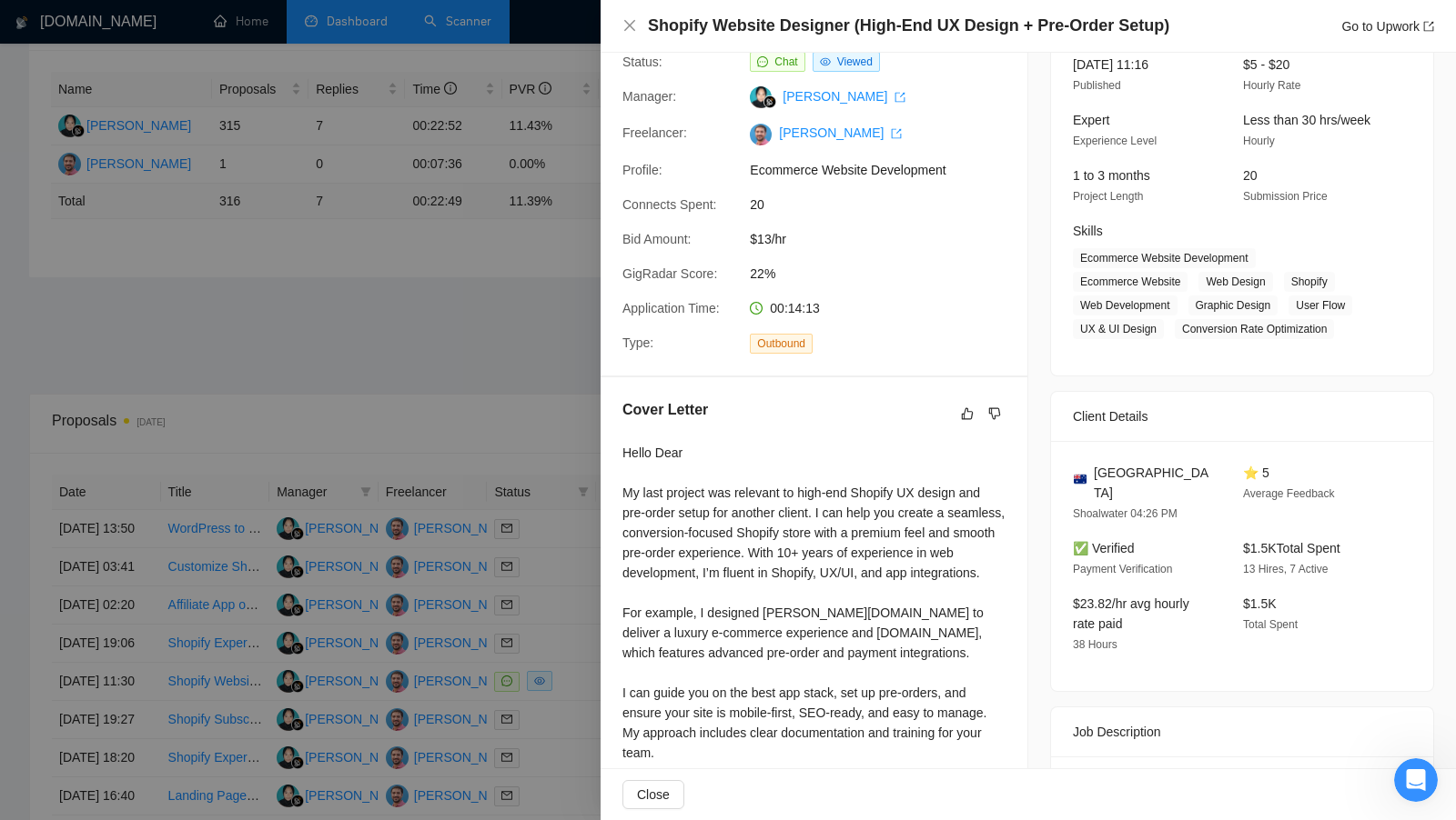
scroll to position [135, 0]
click at [523, 383] on div at bounding box center [728, 410] width 1456 height 820
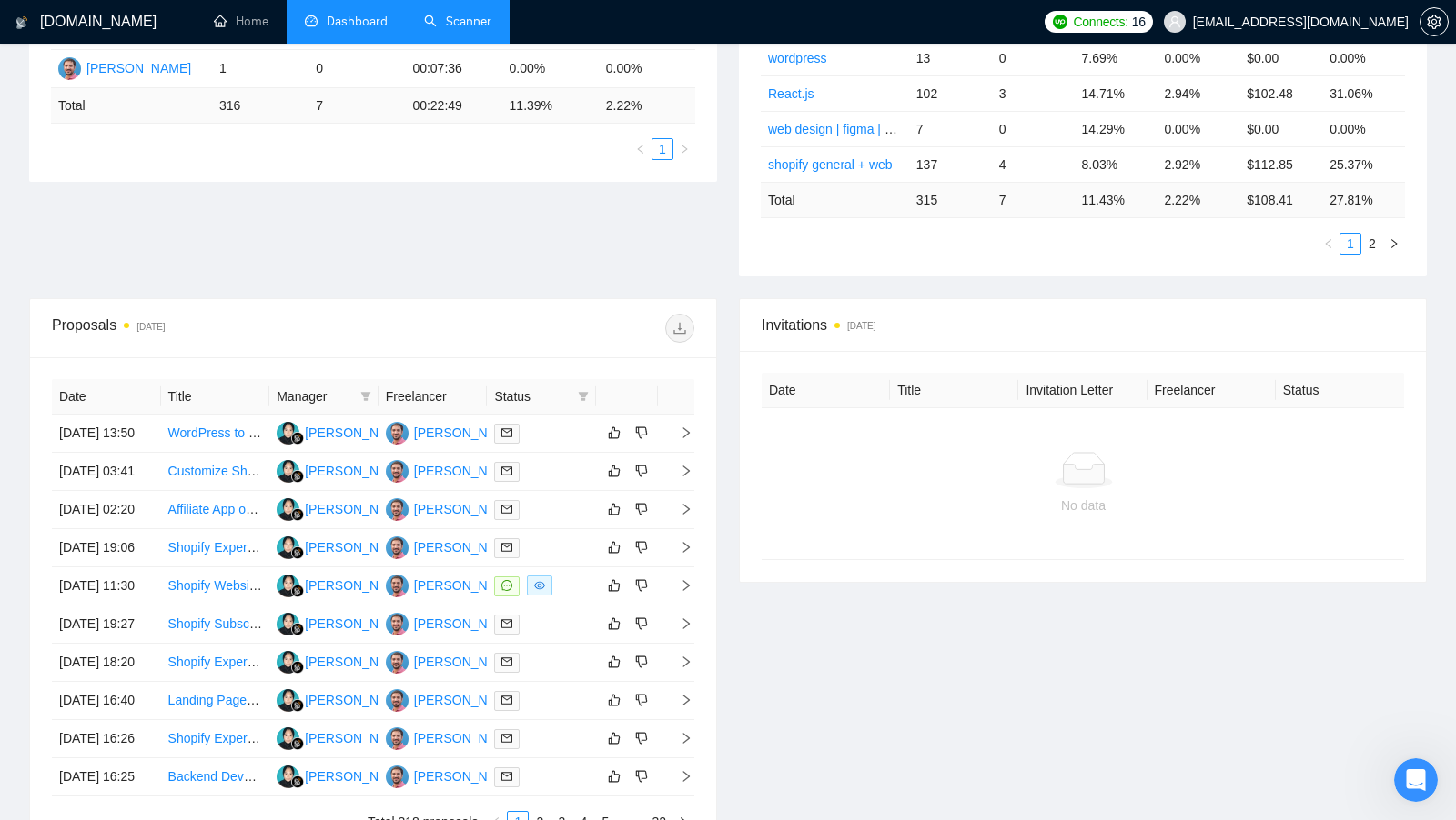
scroll to position [441, 0]
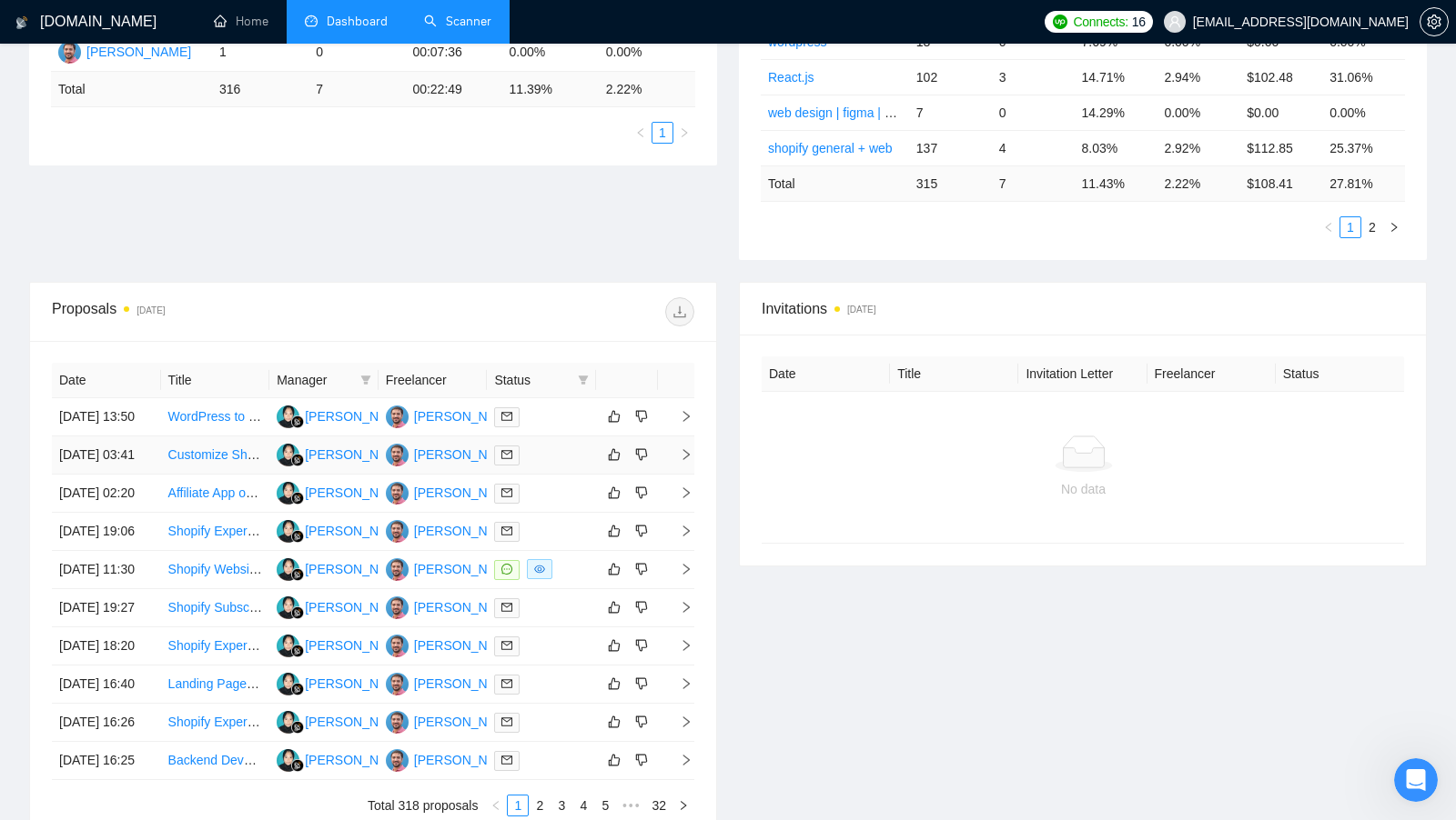
click at [547, 466] on div at bounding box center [542, 455] width 95 height 21
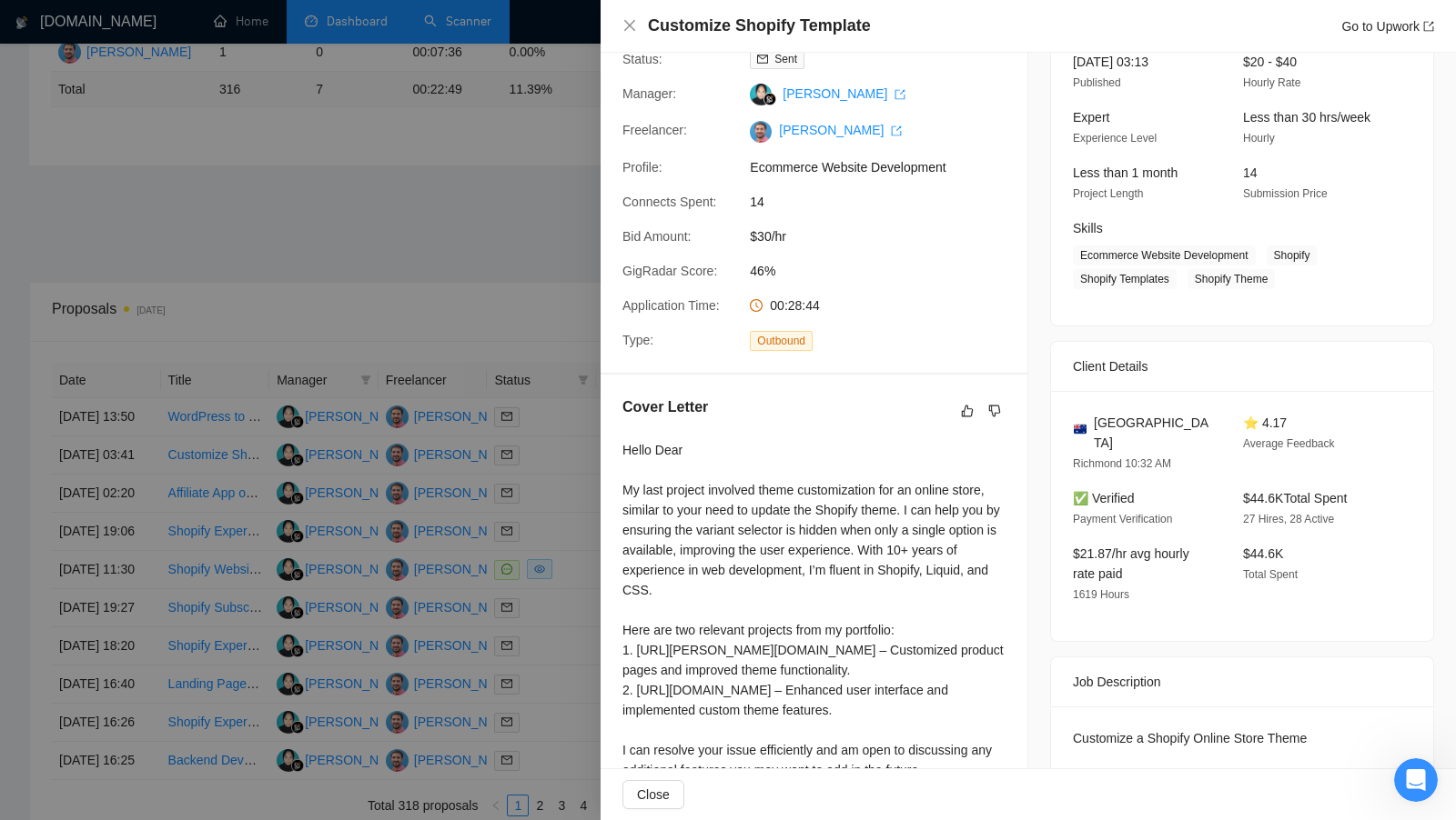
click at [548, 488] on div at bounding box center [728, 410] width 1456 height 820
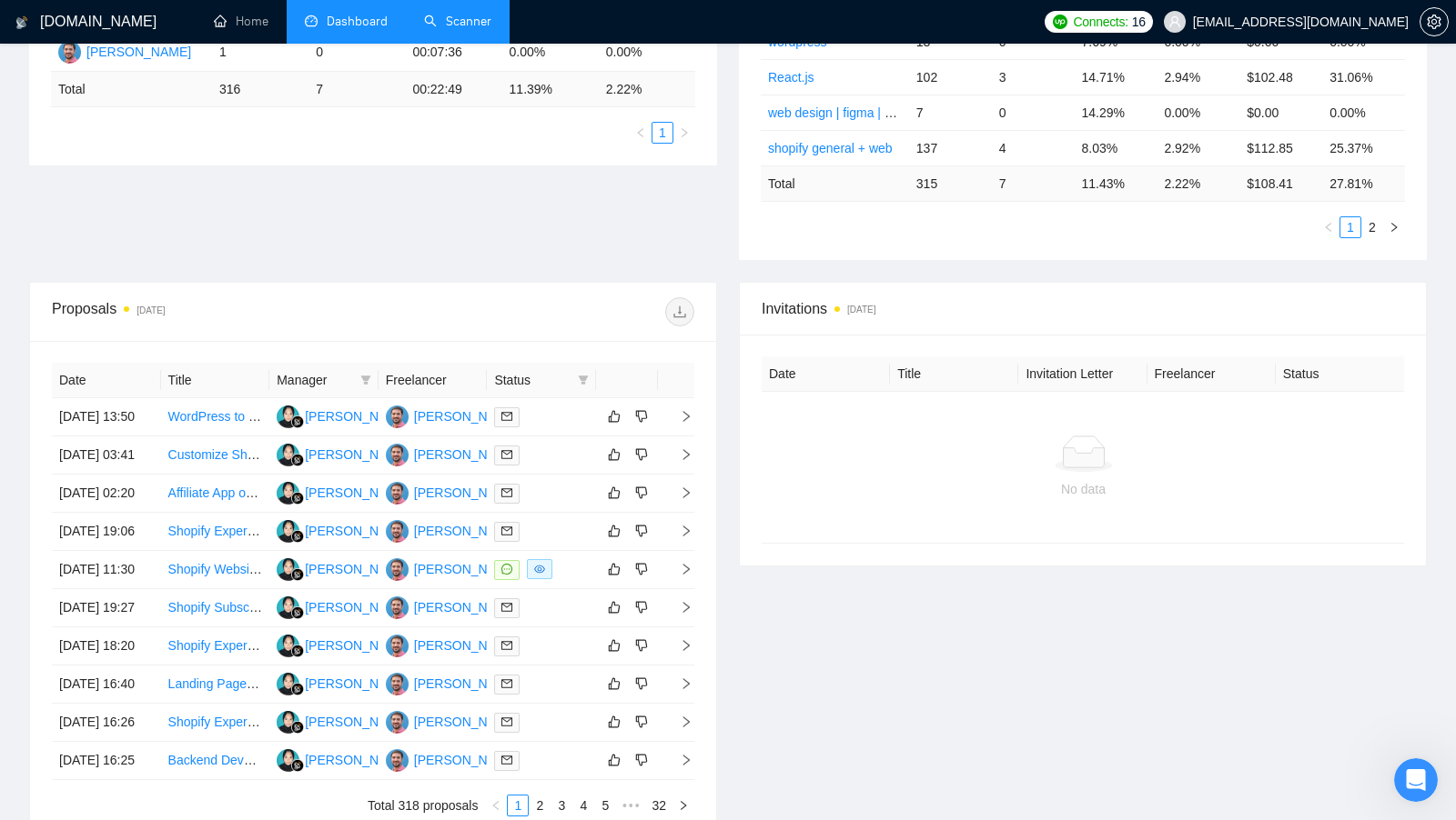
scroll to position [784, 0]
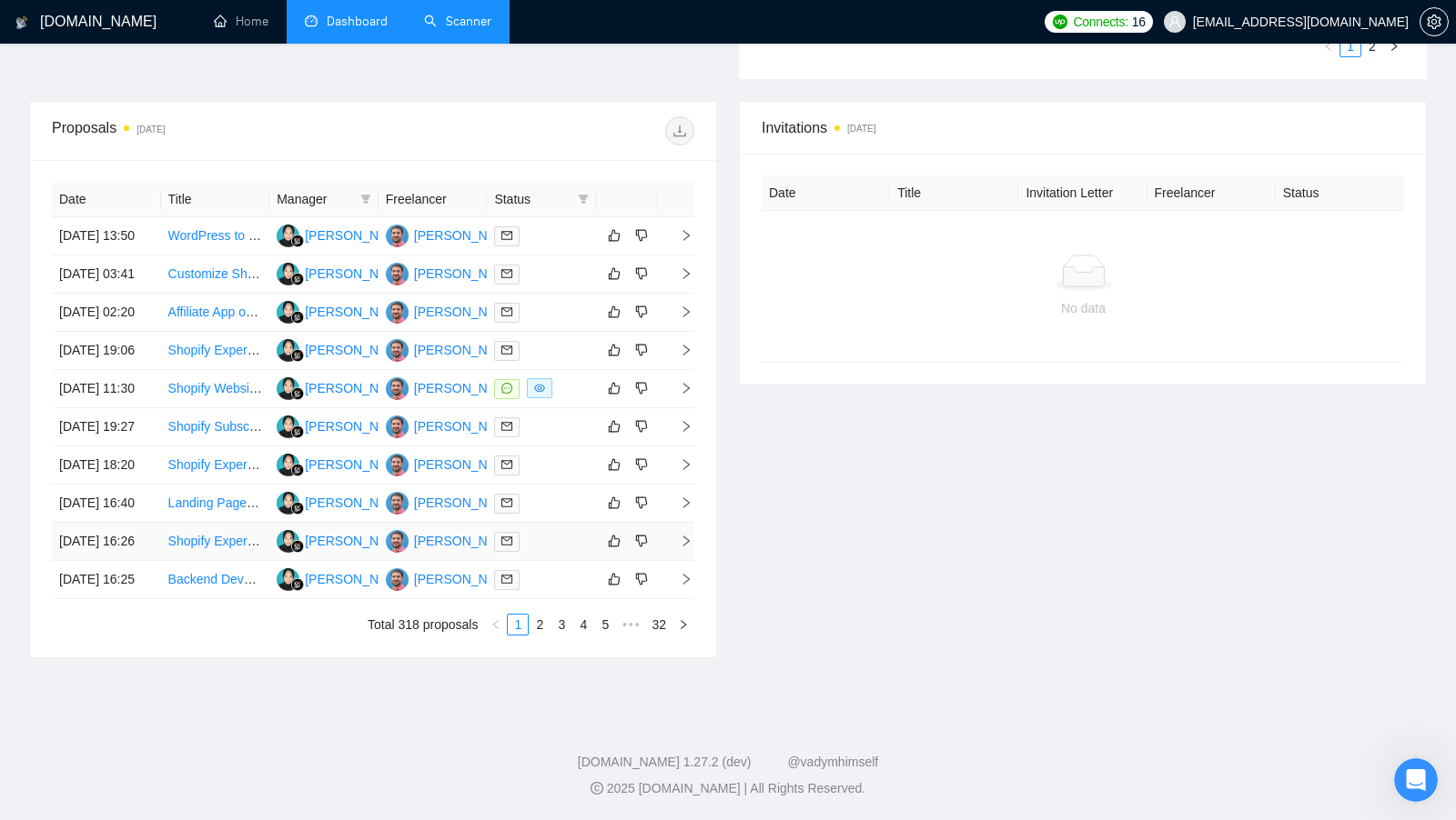
click at [575, 533] on td at bounding box center [542, 542] width 109 height 38
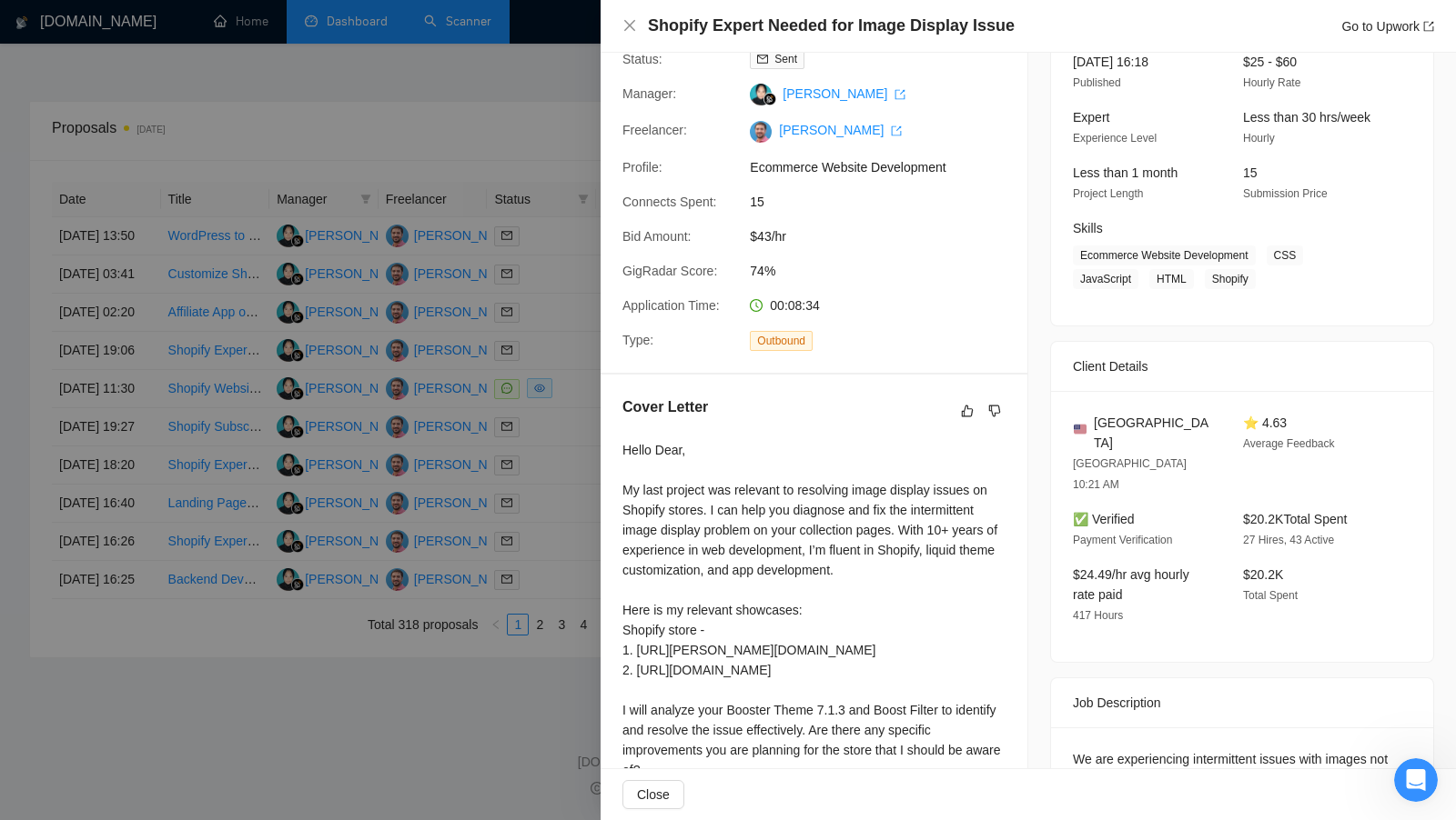
click at [575, 533] on div at bounding box center [728, 410] width 1456 height 820
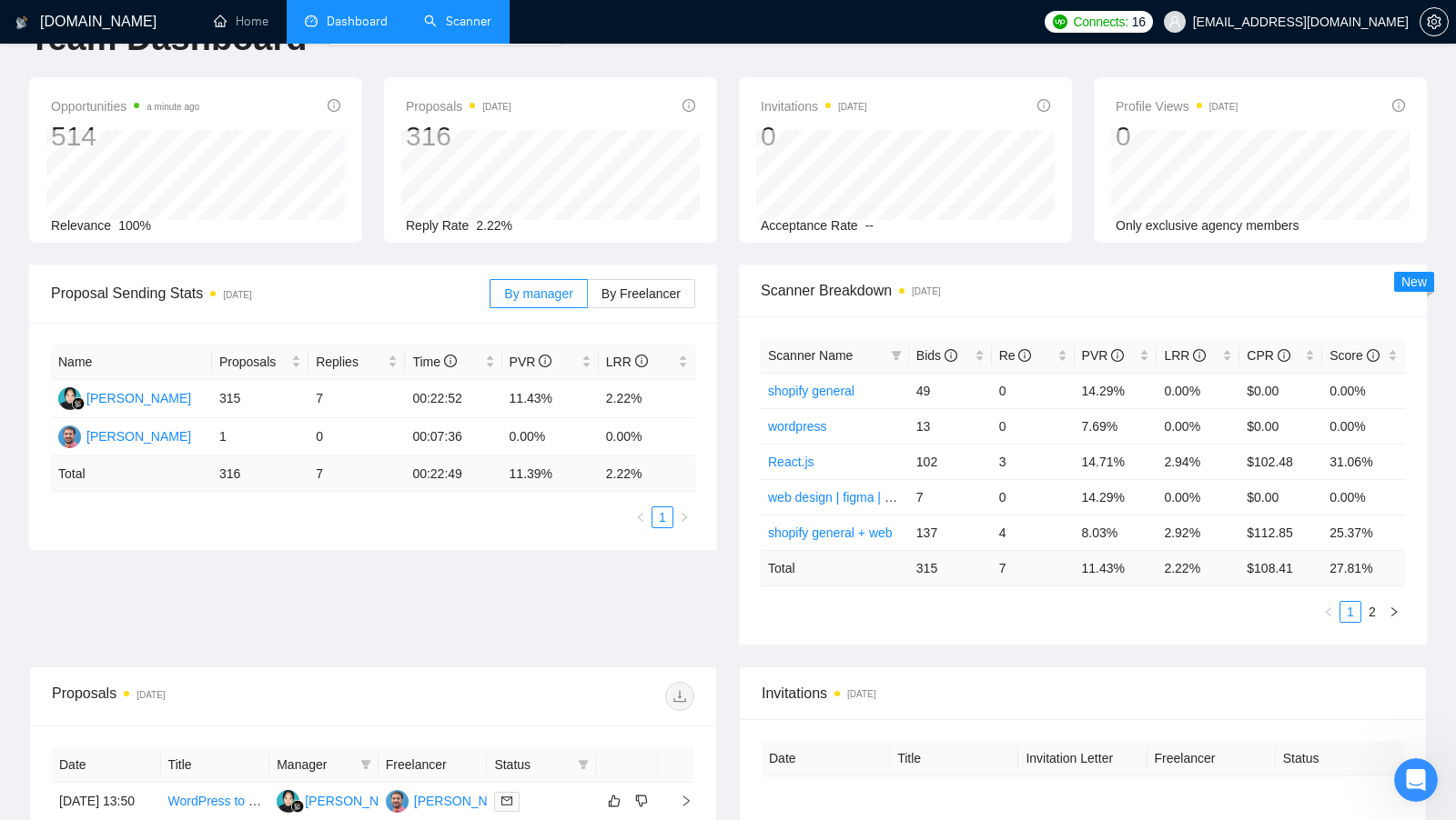
scroll to position [0, 0]
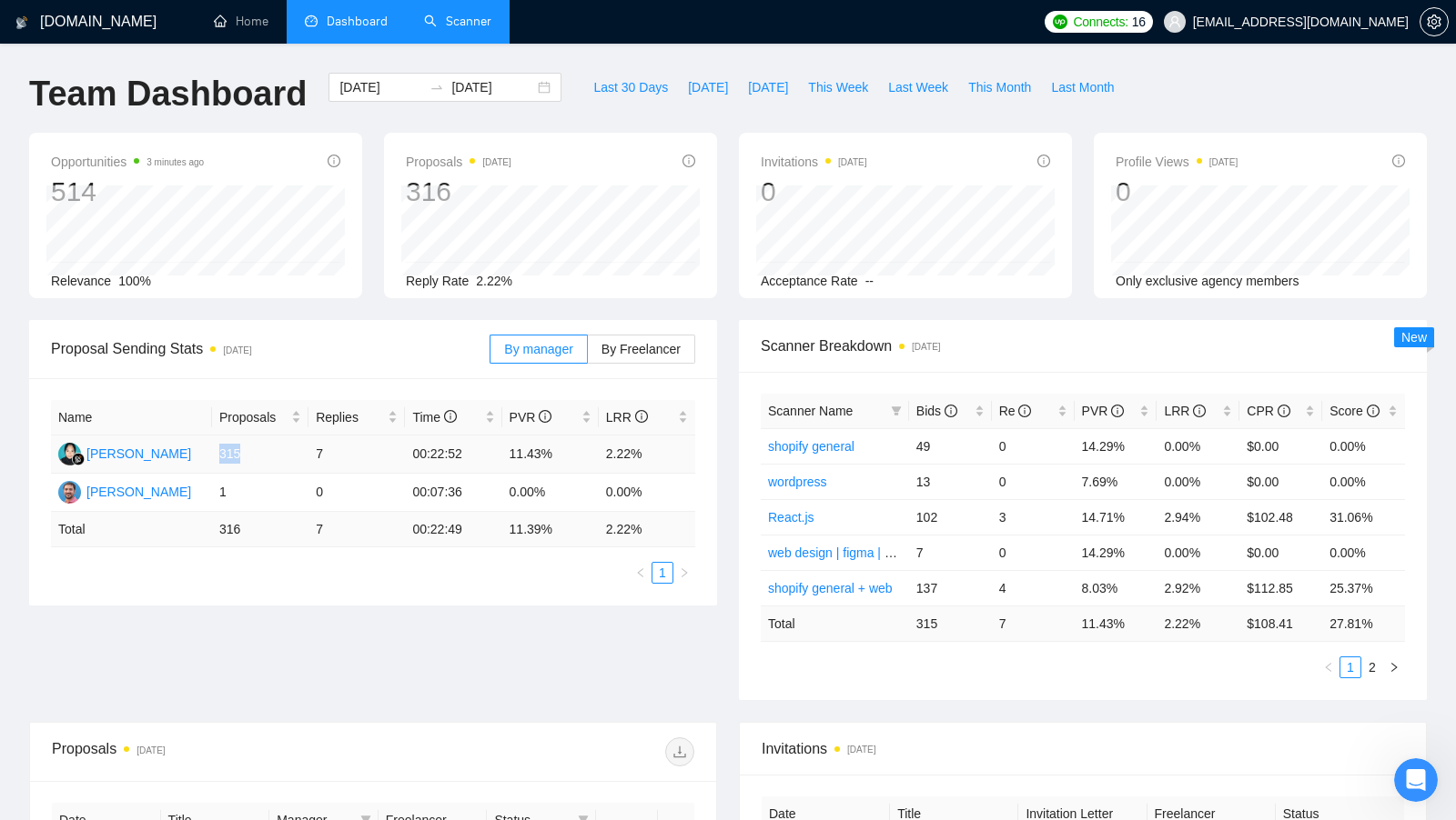
drag, startPoint x: 215, startPoint y: 452, endPoint x: 266, endPoint y: 452, distance: 51.0
click at [265, 452] on td "315" at bounding box center [260, 455] width 97 height 38
click at [323, 455] on td "7" at bounding box center [357, 455] width 97 height 38
click at [323, 456] on td "7" at bounding box center [357, 455] width 97 height 38
